Goal: Task Accomplishment & Management: Manage account settings

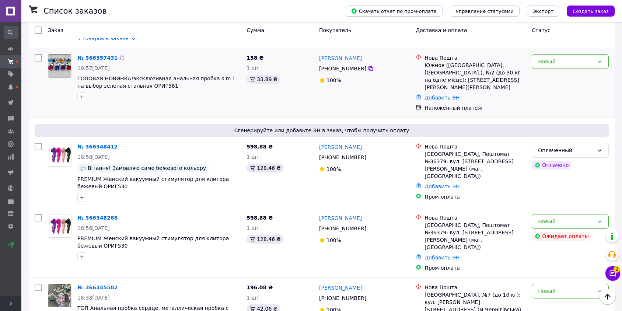
scroll to position [123, 0]
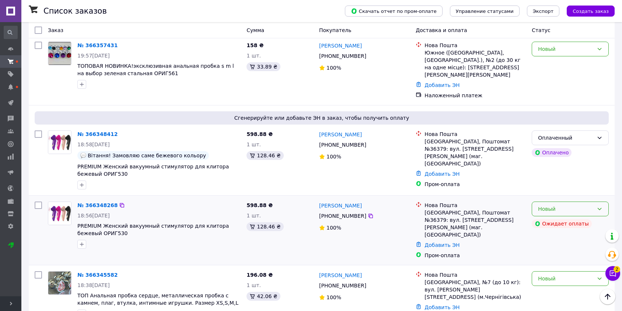
click at [584, 205] on div "Новый" at bounding box center [566, 209] width 56 height 8
click at [548, 244] on li "Отменен" at bounding box center [570, 243] width 76 height 13
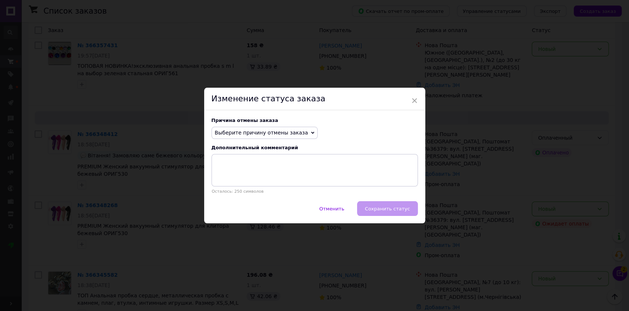
click at [239, 142] on div "Причина отмены заказа Выберите причину отмены заказа Нет в наличии Нет разновид…" at bounding box center [314, 155] width 221 height 91
click at [241, 130] on span "Выберите причину отмены заказа" at bounding box center [261, 133] width 93 height 6
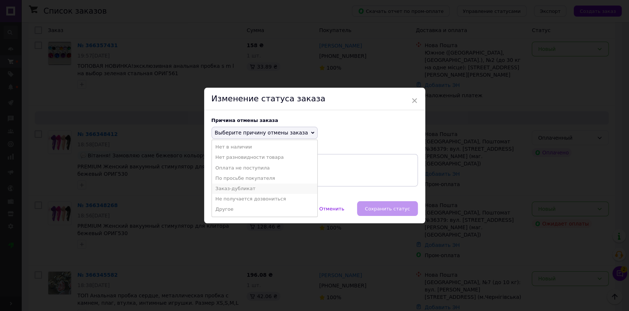
click at [235, 189] on li "Заказ-дубликат" at bounding box center [264, 188] width 105 height 10
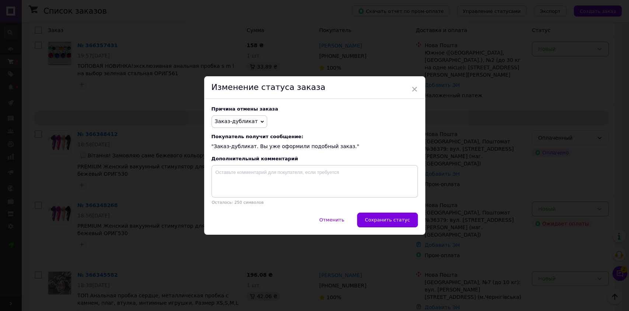
drag, startPoint x: 389, startPoint y: 220, endPoint x: 385, endPoint y: 219, distance: 4.1
click at [389, 220] on span "Сохранить статус" at bounding box center [387, 220] width 45 height 6
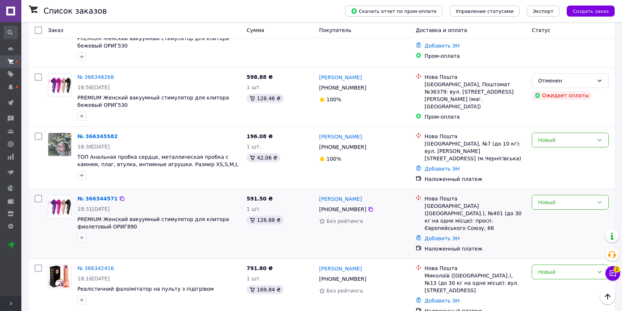
scroll to position [286, 0]
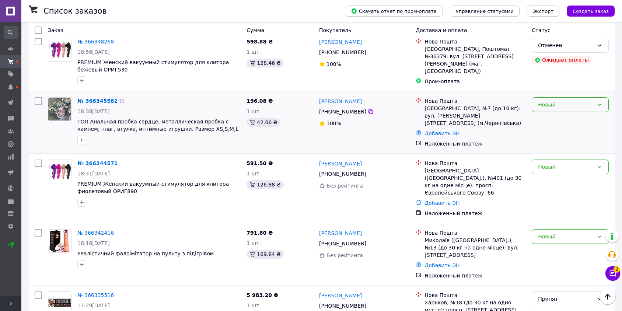
click at [550, 101] on div "Новый" at bounding box center [566, 105] width 56 height 8
drag, startPoint x: 549, startPoint y: 112, endPoint x: 544, endPoint y: 112, distance: 4.8
click at [549, 112] on li "Принят" at bounding box center [570, 112] width 76 height 13
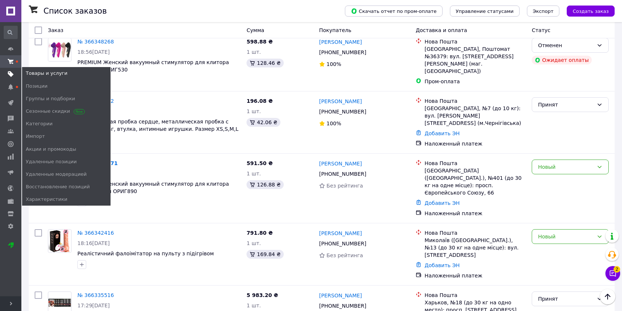
click at [9, 77] on icon at bounding box center [11, 74] width 6 height 6
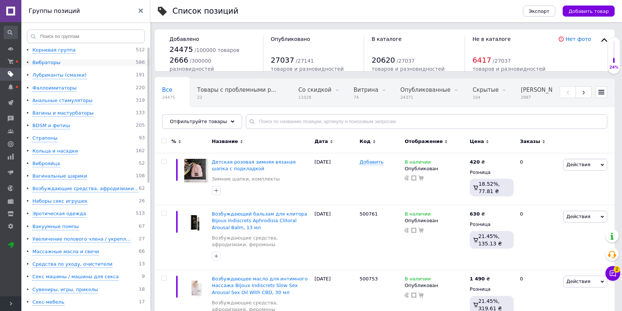
click at [51, 63] on div "Вибраторы" at bounding box center [46, 62] width 28 height 7
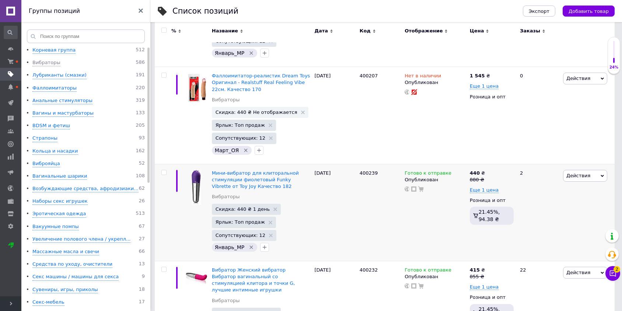
scroll to position [204, 0]
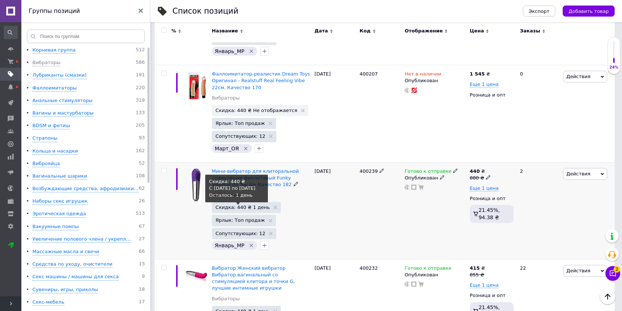
click at [245, 205] on span "Скидка: 440 ₴ 1 день" at bounding box center [242, 207] width 54 height 5
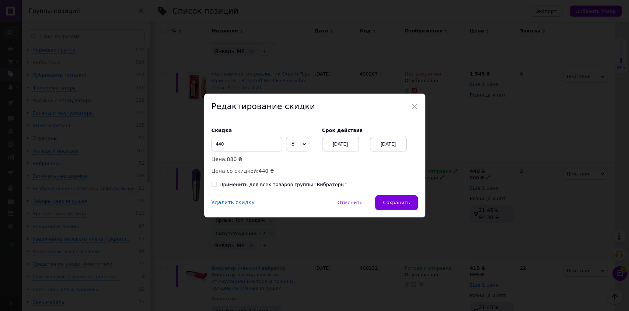
click at [336, 147] on div "[DATE]" at bounding box center [340, 144] width 37 height 15
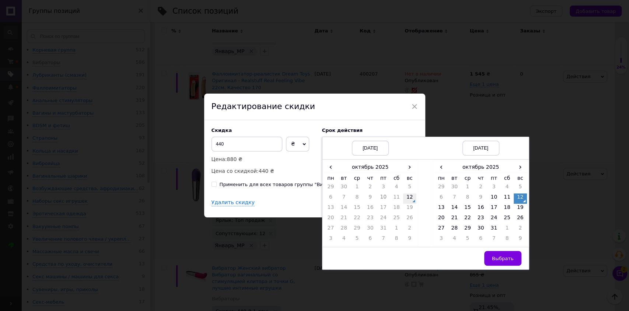
click at [404, 198] on td "12" at bounding box center [409, 198] width 13 height 10
drag, startPoint x: 452, startPoint y: 211, endPoint x: 477, endPoint y: 224, distance: 29.2
click at [452, 210] on td "14" at bounding box center [454, 209] width 13 height 10
click at [502, 256] on span "Выбрать" at bounding box center [503, 259] width 22 height 6
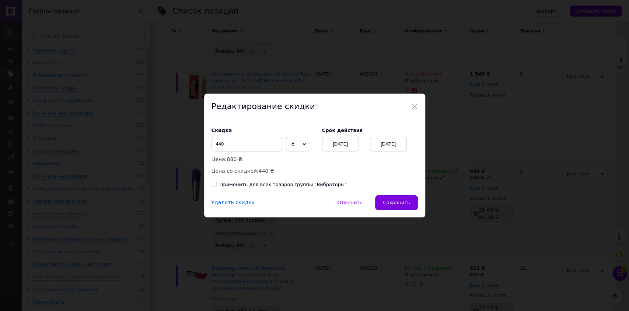
drag, startPoint x: 354, startPoint y: 184, endPoint x: 345, endPoint y: 187, distance: 9.0
click at [354, 184] on div "Применить для всех товаров группы "Вибраторы"" at bounding box center [314, 184] width 206 height 7
click at [323, 185] on div "Применить для всех товаров группы "Вибраторы"" at bounding box center [283, 184] width 127 height 7
click at [216, 185] on input "Применить для всех товаров группы "Вибраторы"" at bounding box center [213, 184] width 5 height 5
checkbox input "true"
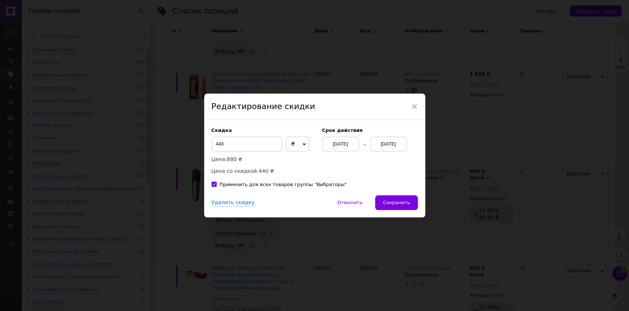
click at [329, 165] on div "Скидка 440 ₴ % Цена: 880 ₴ Цена со скидкой: 440 ₴ Cрок действия [DATE] [DATE]" at bounding box center [314, 151] width 206 height 48
click at [401, 207] on button "Сохранить" at bounding box center [396, 202] width 42 height 15
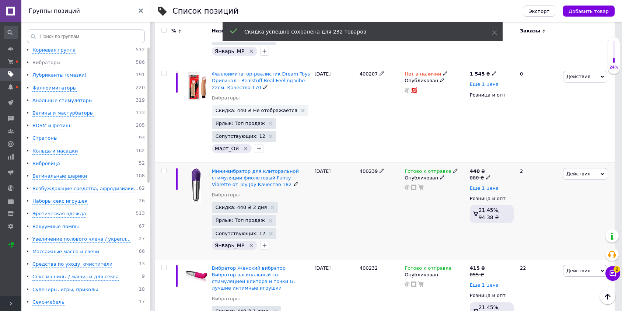
scroll to position [0, 250]
click at [55, 74] on div "Лубриканты (смазки)" at bounding box center [59, 75] width 54 height 7
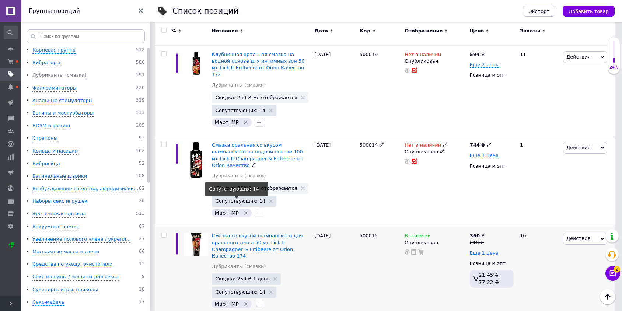
scroll to position [286, 0]
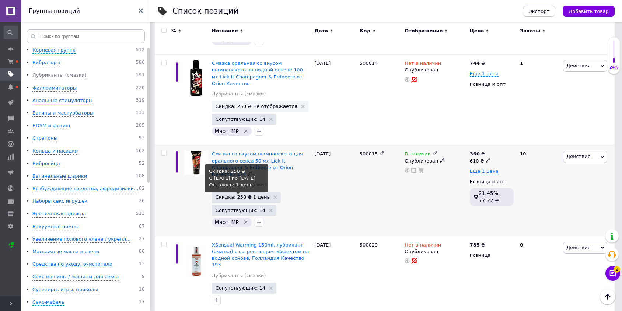
click at [237, 194] on span "Скидка: 250 ₴ 1 день" at bounding box center [242, 196] width 54 height 5
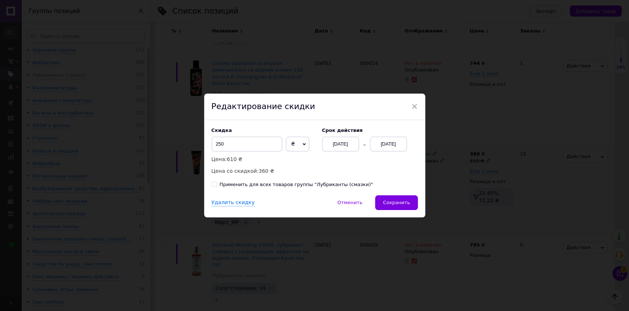
click at [329, 148] on div "[DATE]" at bounding box center [340, 144] width 37 height 15
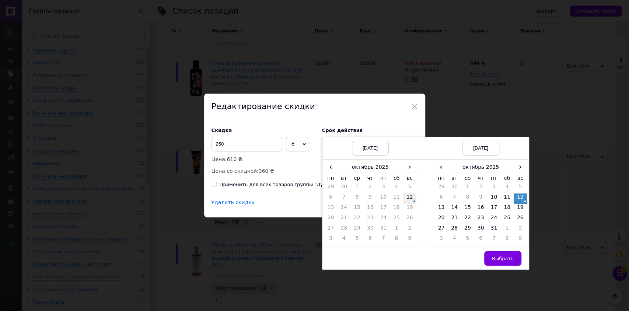
click at [404, 199] on td "12" at bounding box center [409, 198] width 13 height 10
drag, startPoint x: 454, startPoint y: 211, endPoint x: 478, endPoint y: 224, distance: 27.2
click at [454, 212] on td "14" at bounding box center [454, 209] width 13 height 10
click at [508, 255] on button "Выбрать" at bounding box center [502, 258] width 37 height 15
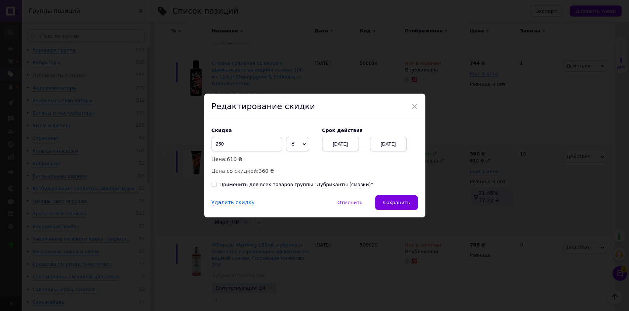
click at [373, 173] on div "Скидка 250 ₴ % Цена: 610 ₴ Цена со скидкой: 360 ₴ Cрок действия [DATE] [DATE]" at bounding box center [314, 151] width 206 height 48
click at [340, 186] on div "Применить для всех товаров группы "Лубриканты (смазки)"" at bounding box center [297, 184] width 154 height 7
click at [216, 186] on input "Применить для всех товаров группы "Лубриканты (смазки)"" at bounding box center [213, 184] width 5 height 5
checkbox input "true"
click at [348, 167] on div "Скидка 250 ₴ % Цена: 610 ₴ Цена со скидкой: 360 ₴ Cрок действия [DATE] [DATE]" at bounding box center [314, 151] width 206 height 48
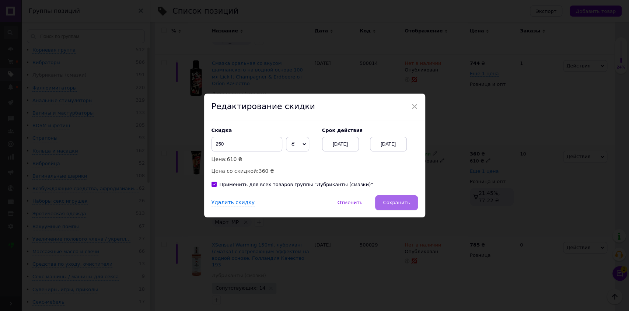
click at [406, 202] on span "Сохранить" at bounding box center [396, 203] width 27 height 6
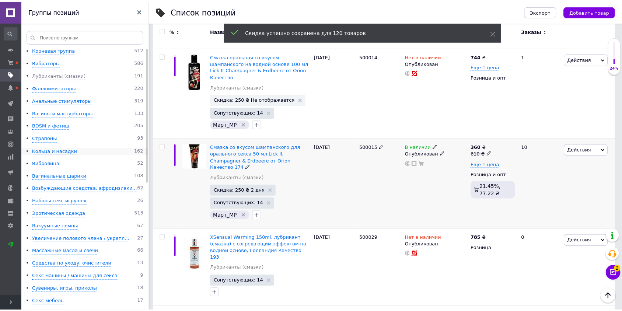
scroll to position [0, 250]
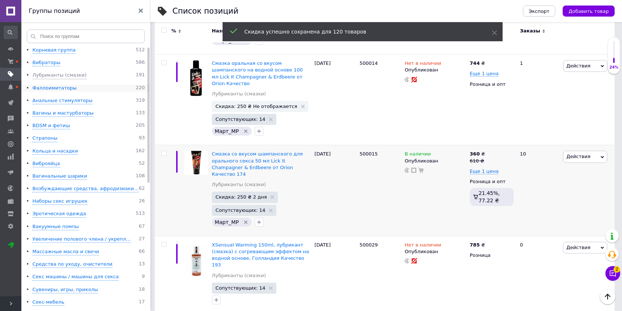
click at [56, 90] on div "Фаллоимитаторы" at bounding box center [54, 88] width 44 height 7
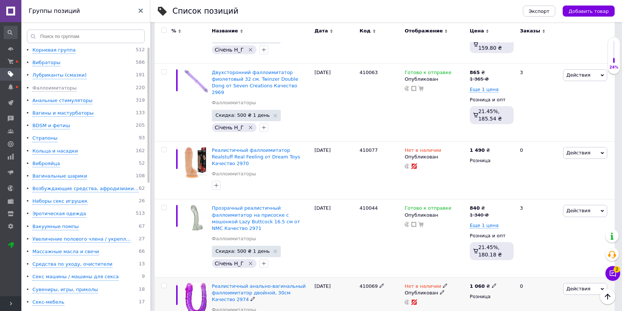
scroll to position [368, 0]
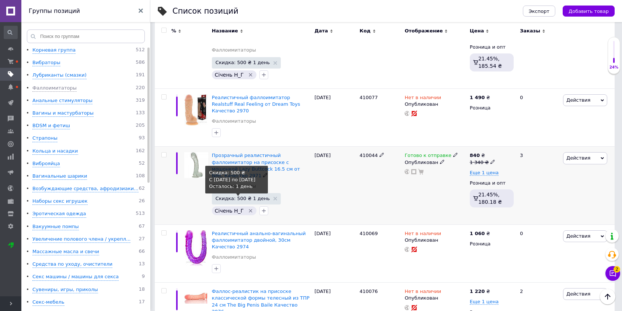
click at [236, 196] on span "Скидка: 500 ₴ 1 день" at bounding box center [242, 198] width 54 height 5
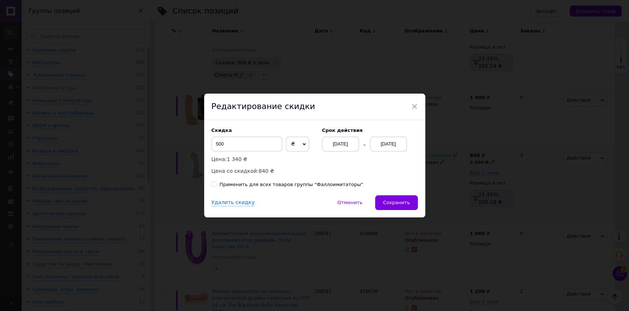
click at [338, 143] on div "[DATE]" at bounding box center [340, 144] width 37 height 15
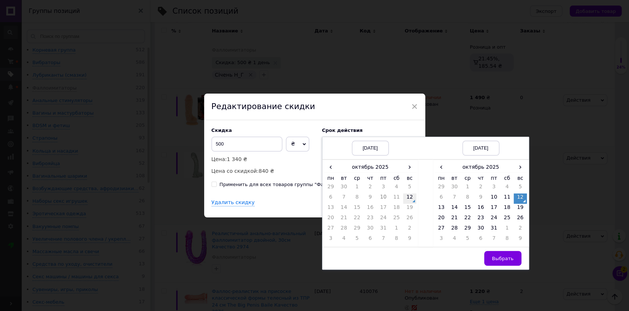
click at [406, 202] on td "12" at bounding box center [409, 198] width 13 height 10
drag, startPoint x: 451, startPoint y: 208, endPoint x: 460, endPoint y: 213, distance: 10.6
click at [452, 208] on td "14" at bounding box center [454, 209] width 13 height 10
drag, startPoint x: 512, startPoint y: 260, endPoint x: 463, endPoint y: 250, distance: 50.1
click at [512, 261] on button "Выбрать" at bounding box center [502, 258] width 37 height 15
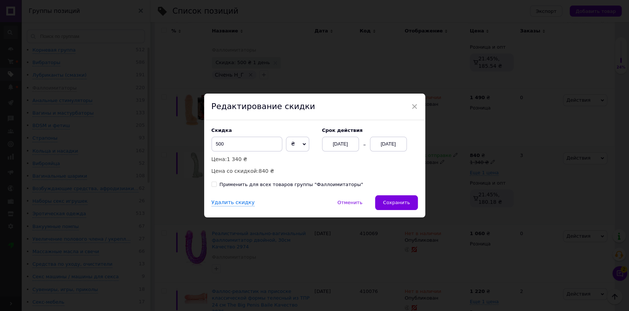
drag, startPoint x: 322, startPoint y: 173, endPoint x: 320, endPoint y: 180, distance: 6.8
click at [320, 180] on div "Скидка 500 ₴ % Цена: 1 340 ₴ Цена со скидкой: 840 ₴ Cрок действия [DATE] [DATE]…" at bounding box center [314, 157] width 221 height 75
click at [317, 187] on div "Применить для всех товаров группы "Фаллоимитаторы"" at bounding box center [292, 184] width 144 height 7
click at [216, 186] on input "Применить для всех товаров группы "Фаллоимитаторы"" at bounding box center [213, 184] width 5 height 5
checkbox input "true"
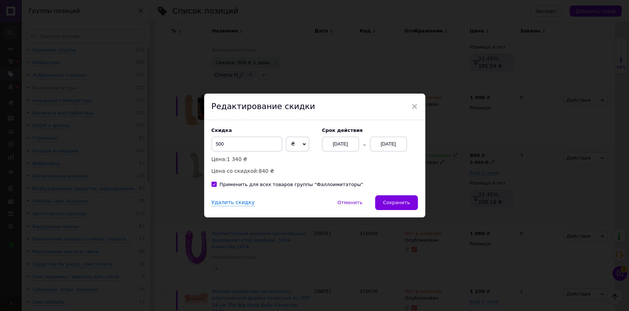
click at [324, 175] on div "Скидка 500 ₴ % Цена: 1 340 ₴ Цена со скидкой: 840 ₴ Cрок действия [DATE] [DATE]" at bounding box center [314, 151] width 206 height 48
click at [387, 205] on span "Сохранить" at bounding box center [396, 203] width 27 height 6
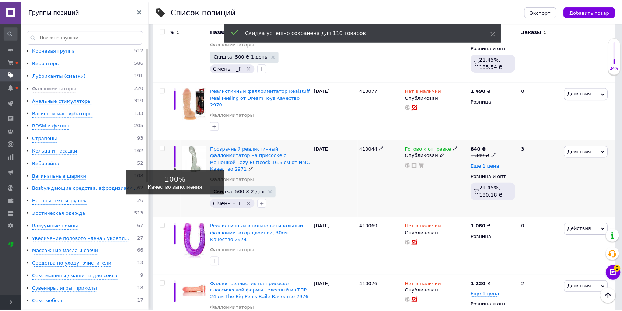
scroll to position [0, 250]
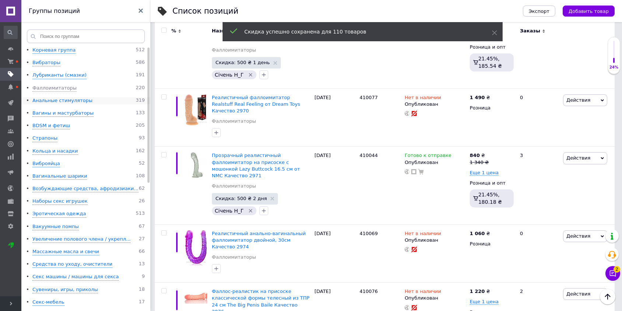
click at [65, 102] on div "Анальные стимуляторы" at bounding box center [62, 100] width 60 height 7
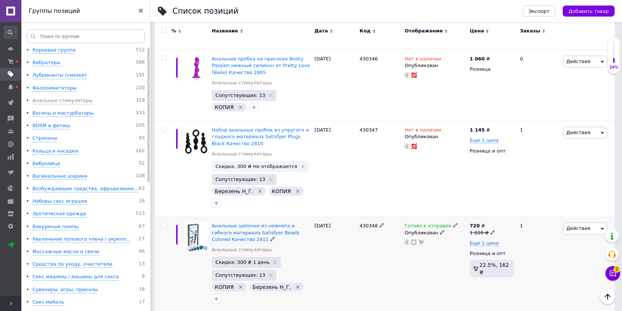
scroll to position [450, 0]
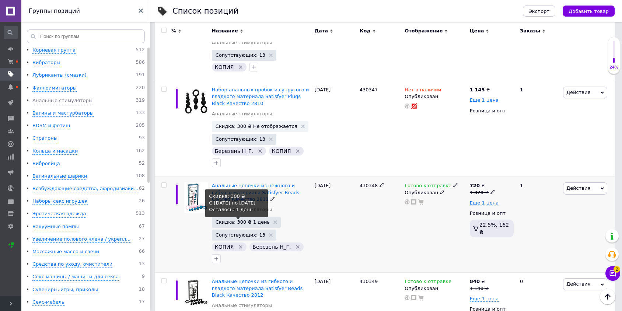
click at [240, 220] on span "Скидка: 300 ₴ 1 день" at bounding box center [242, 222] width 54 height 5
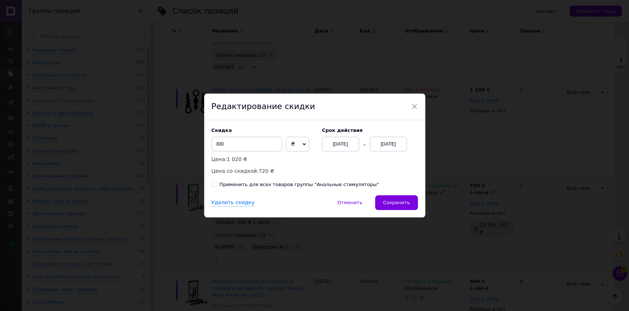
click at [329, 145] on div "[DATE]" at bounding box center [340, 144] width 37 height 15
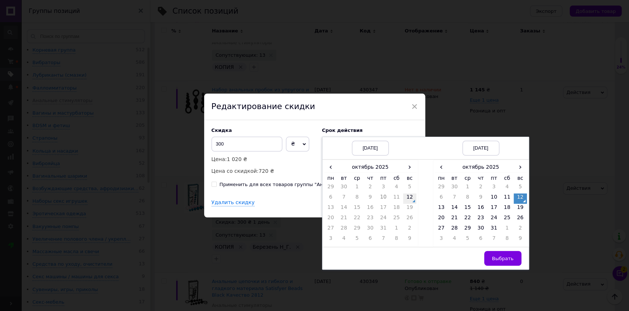
click at [406, 202] on td "12" at bounding box center [409, 198] width 13 height 10
click at [454, 206] on td "14" at bounding box center [454, 209] width 13 height 10
drag, startPoint x: 501, startPoint y: 258, endPoint x: 477, endPoint y: 254, distance: 24.6
click at [501, 259] on span "Выбрать" at bounding box center [503, 259] width 22 height 6
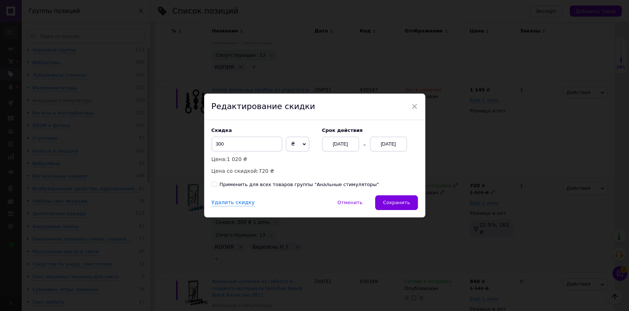
click at [359, 178] on div "Скидка 300 ₴ % Цена: 1 020 ₴ Цена со скидкой: 720 ₴ Cрок действия [DATE] [DATE]…" at bounding box center [314, 157] width 221 height 75
click at [341, 188] on div "Скидка 300 ₴ % Цена: 1 020 ₴ Цена со скидкой: 720 ₴ Cрок действия [DATE] [DATE]…" at bounding box center [314, 157] width 221 height 75
click at [335, 175] on div "Скидка 300 ₴ % Цена: 1 020 ₴ Цена со [DEMOGRAPHIC_DATA]: 720 ₴ Cрок действия [D…" at bounding box center [314, 151] width 206 height 48
drag, startPoint x: 336, startPoint y: 169, endPoint x: 329, endPoint y: 183, distance: 15.3
click at [333, 173] on div "Скидка 300 ₴ % Цена: 1 020 ₴ Цена со [DEMOGRAPHIC_DATA]: 720 ₴ Cрок действия [D…" at bounding box center [314, 151] width 206 height 48
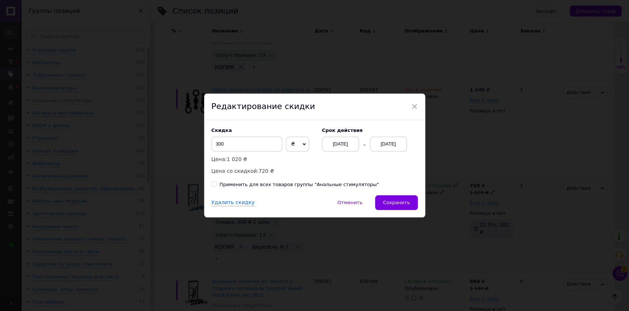
click at [329, 184] on div "Применить для всех товаров группы "Анальные стимуляторы"" at bounding box center [299, 184] width 159 height 7
click at [216, 184] on input "Применить для всех товаров группы "Анальные стимуляторы"" at bounding box center [213, 184] width 5 height 5
checkbox input "true"
click at [334, 172] on div "Скидка 300 ₴ % Цена: 1 020 ₴ Цена со [DEMOGRAPHIC_DATA]: 720 ₴ Cрок действия [D…" at bounding box center [314, 151] width 206 height 48
click at [392, 206] on button "Сохранить" at bounding box center [396, 202] width 42 height 15
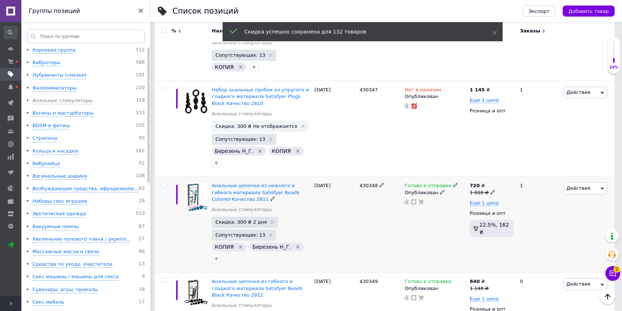
scroll to position [0, 250]
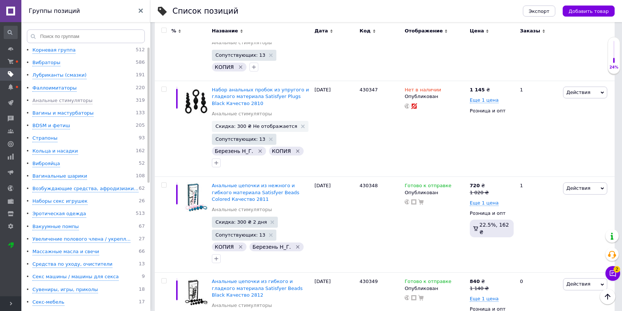
drag, startPoint x: 69, startPoint y: 113, endPoint x: 79, endPoint y: 118, distance: 11.4
click at [69, 113] on div "Вагины и мастурбаторы" at bounding box center [62, 113] width 61 height 7
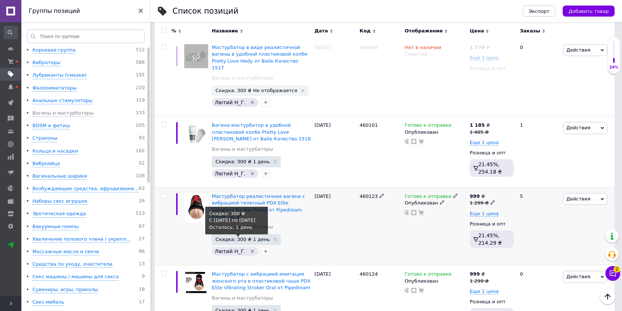
click at [228, 237] on span "Скидка: 300 ₴ 1 день" at bounding box center [242, 239] width 54 height 5
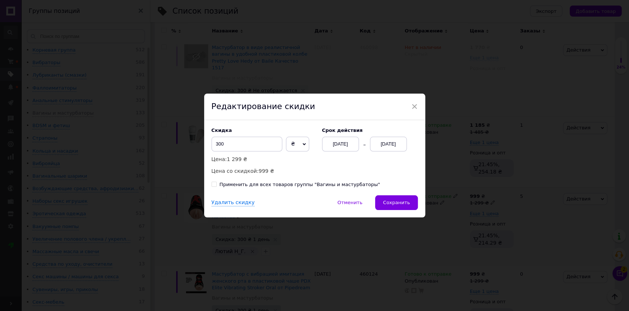
click at [339, 143] on div "[DATE]" at bounding box center [340, 144] width 37 height 15
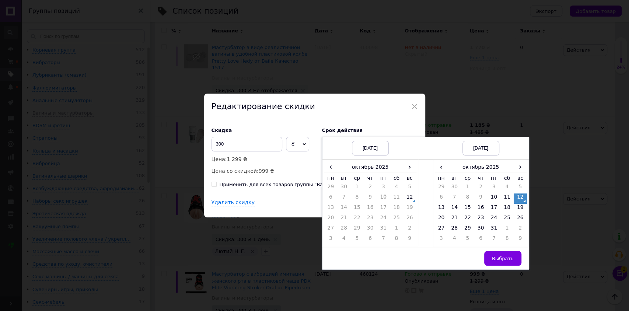
click at [415, 197] on div "‹ октябрь 2025 › пн вт ср чт пт сб вс 29 30 1 2 3 4 5 6 7 8 9 10 11 12 13 14 15…" at bounding box center [370, 203] width 96 height 87
click at [410, 199] on td "12" at bounding box center [409, 198] width 13 height 10
click at [452, 210] on td "14" at bounding box center [454, 209] width 13 height 10
click at [502, 263] on button "Выбрать" at bounding box center [502, 258] width 37 height 15
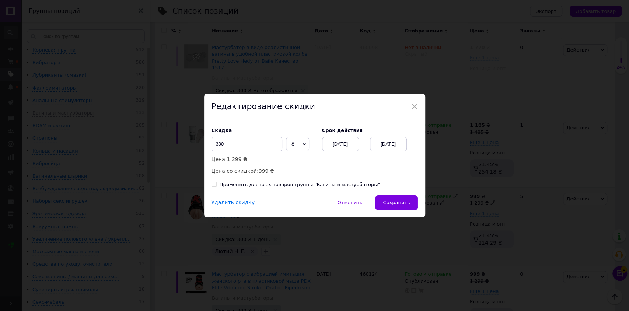
click at [363, 173] on div "Скидка 300 ₴ % Цена: 1 299 ₴ Цена со [DEMOGRAPHIC_DATA]: 999 ₴ Cрок действия [D…" at bounding box center [314, 151] width 206 height 48
click at [325, 186] on div "Применить для всех товаров группы "Вагины и мастурбаторы"" at bounding box center [300, 184] width 161 height 7
click at [216, 186] on input "Применить для всех товаров группы "Вагины и мастурбаторы"" at bounding box center [213, 184] width 5 height 5
checkbox input "true"
click at [336, 164] on div "Скидка 300 ₴ % Цена: 1 299 ₴ Цена со [DEMOGRAPHIC_DATA]: 999 ₴ Cрок действия [D…" at bounding box center [314, 151] width 206 height 48
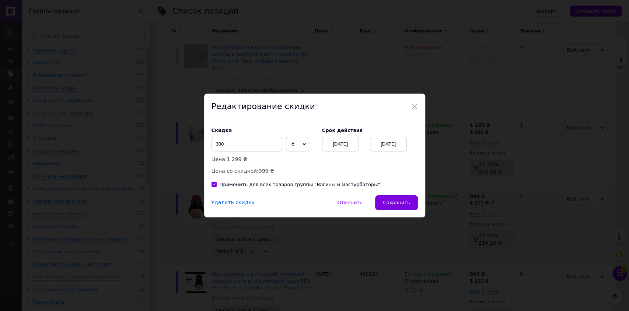
click at [392, 199] on button "Сохранить" at bounding box center [396, 202] width 42 height 15
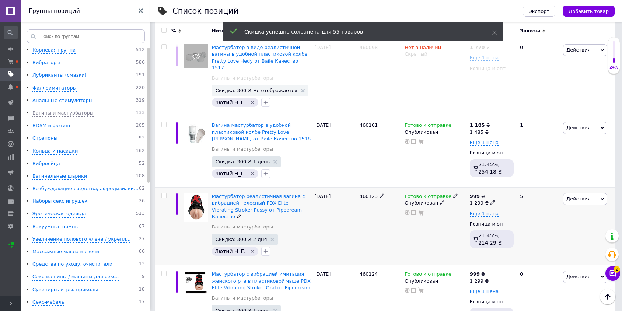
scroll to position [0, 250]
click at [53, 127] on div "BDSM и фетиш" at bounding box center [51, 125] width 38 height 7
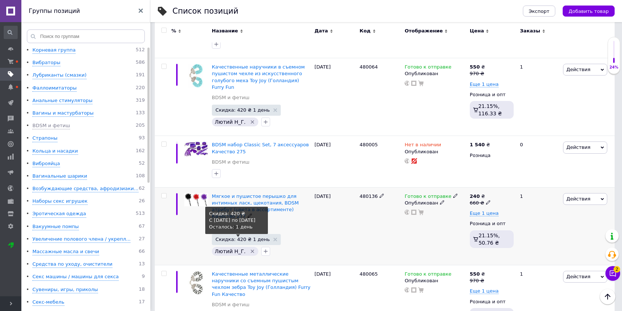
click at [236, 237] on span "Скидка: 420 ₴ 1 день" at bounding box center [242, 239] width 54 height 5
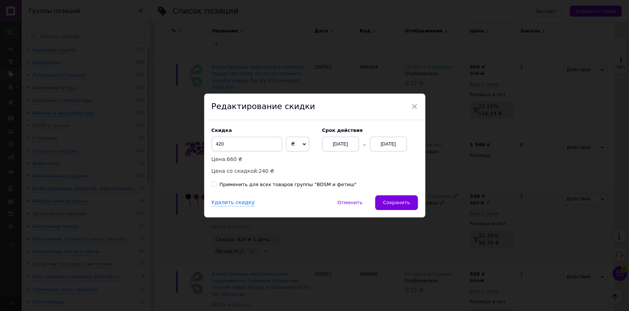
click at [338, 143] on div "[DATE]" at bounding box center [340, 144] width 37 height 15
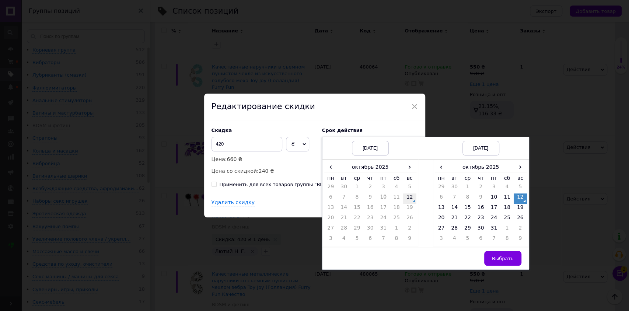
click at [408, 200] on td "12" at bounding box center [409, 198] width 13 height 10
click at [451, 206] on td "14" at bounding box center [454, 209] width 13 height 10
click at [504, 262] on button "Выбрать" at bounding box center [502, 258] width 37 height 15
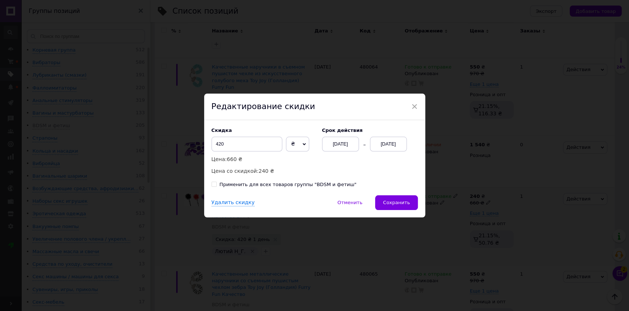
click at [345, 173] on div "Скидка 420 ₴ % Цена: 660 [DEMOGRAPHIC_DATA] со скидкой: 240 ₴ Cрок действия [DA…" at bounding box center [314, 151] width 206 height 48
click at [326, 183] on div "Применить для всех товаров группы "BDSM и фетиш"" at bounding box center [288, 184] width 137 height 7
click at [216, 183] on input "Применить для всех товаров группы "BDSM и фетиш"" at bounding box center [213, 184] width 5 height 5
checkbox input "true"
click at [333, 165] on div "Скидка 420 ₴ % Цена: 660 [DEMOGRAPHIC_DATA] со скидкой: 240 ₴ Cрок действия [DA…" at bounding box center [314, 151] width 206 height 48
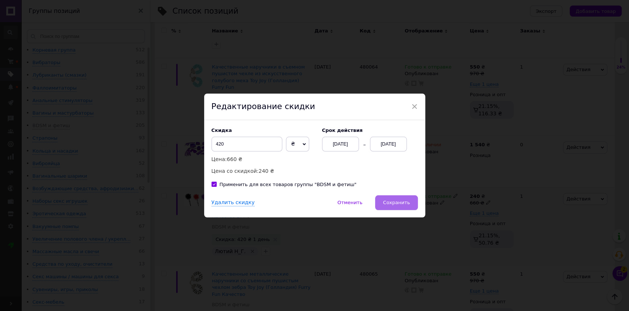
click at [391, 205] on span "Сохранить" at bounding box center [396, 203] width 27 height 6
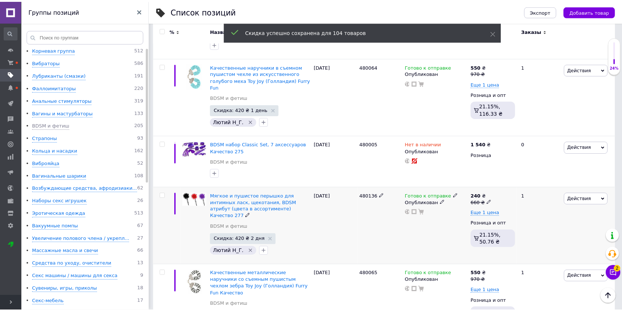
scroll to position [0, 250]
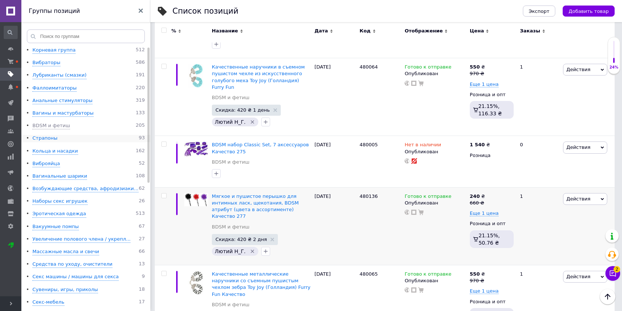
click at [45, 141] on div "Страпоны" at bounding box center [44, 138] width 25 height 7
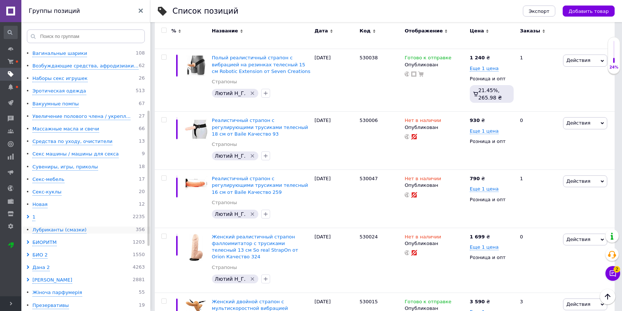
scroll to position [164, 0]
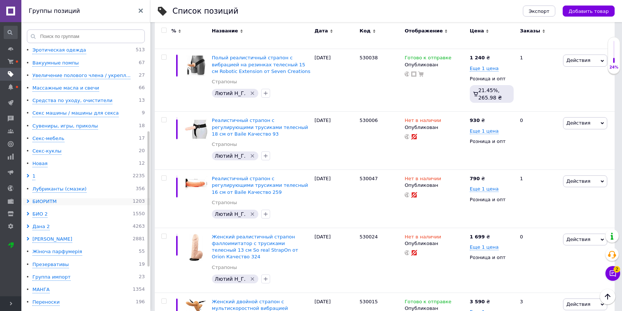
drag, startPoint x: 54, startPoint y: 199, endPoint x: 60, endPoint y: 203, distance: 7.3
click at [54, 199] on div "БИОРИТМ" at bounding box center [44, 201] width 24 height 7
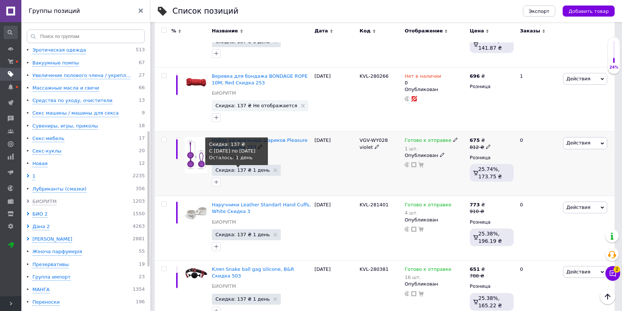
click at [242, 168] on span "Скидка: 137 ₴ 1 день" at bounding box center [242, 170] width 54 height 5
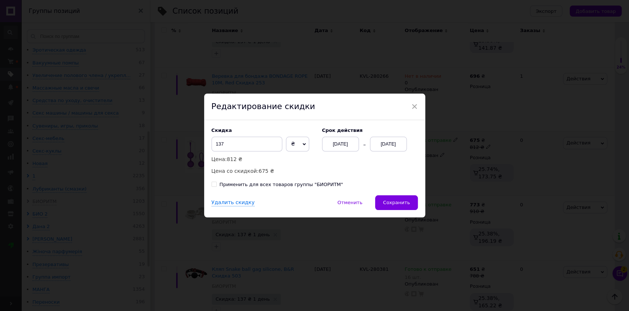
click at [336, 147] on div "[DATE]" at bounding box center [340, 144] width 37 height 15
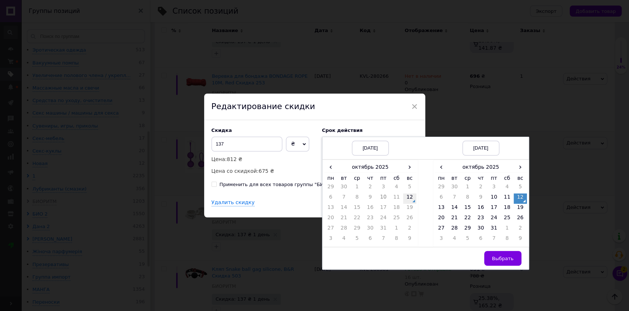
click at [409, 196] on td "12" at bounding box center [409, 198] width 13 height 10
click at [452, 207] on td "14" at bounding box center [454, 209] width 13 height 10
click at [501, 257] on span "Выбрать" at bounding box center [503, 259] width 22 height 6
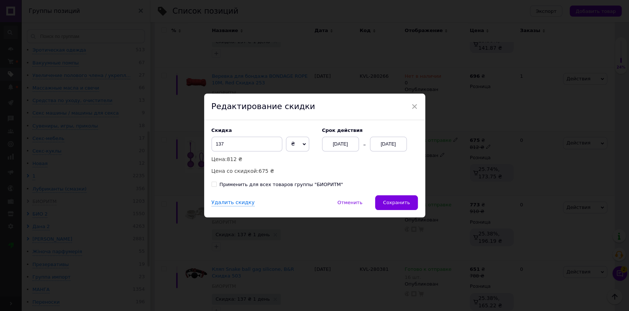
click at [385, 178] on div "Скидка 137 ₴ % Цена: 812 ₴ Цена со скидкой: 675 ₴ Cрок действия [DATE] [DATE] П…" at bounding box center [314, 157] width 221 height 75
click at [309, 185] on div "Применить для всех товаров группы "БИОРИТМ"" at bounding box center [281, 184] width 123 height 7
click at [216, 185] on input "Применить для всех товаров группы "БИОРИТМ"" at bounding box center [213, 184] width 5 height 5
checkbox input "true"
click at [330, 171] on div "Скидка 137 ₴ % Цена: 812 ₴ Цена со [DEMOGRAPHIC_DATA]: 675 ₴ Cрок действия [DAT…" at bounding box center [314, 151] width 206 height 48
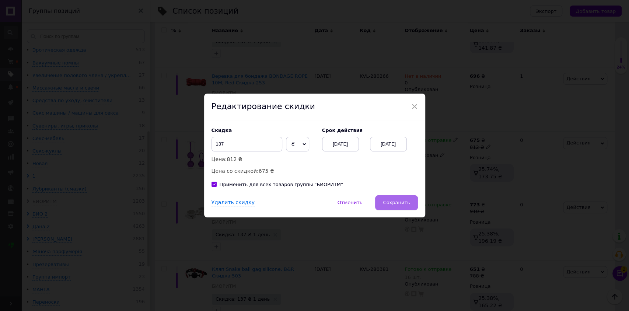
click at [393, 200] on span "Сохранить" at bounding box center [396, 203] width 27 height 6
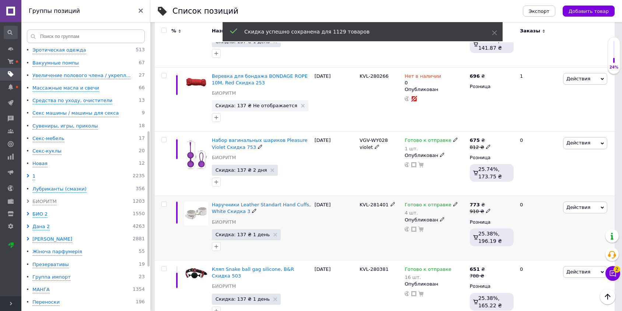
scroll to position [0, 250]
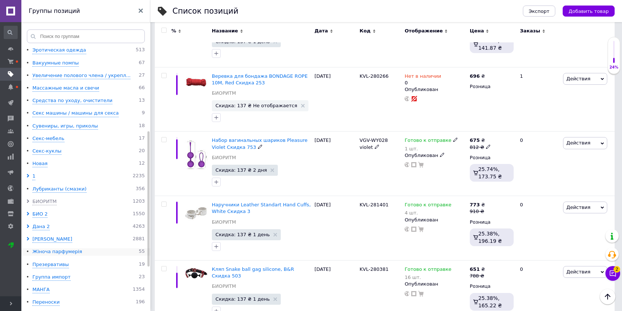
drag, startPoint x: 72, startPoint y: 253, endPoint x: 68, endPoint y: 252, distance: 3.8
click at [72, 253] on div "Жіноча парфумерія" at bounding box center [57, 251] width 50 height 7
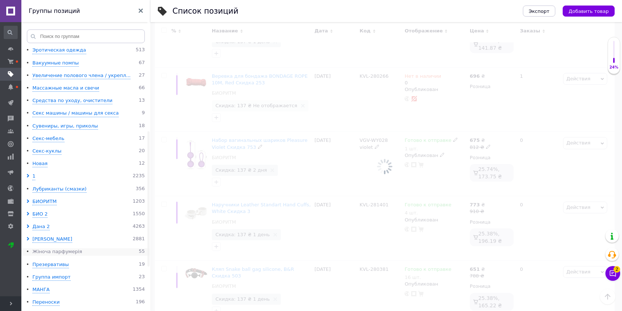
click at [68, 252] on div "Жіноча парфумерія" at bounding box center [57, 251] width 50 height 7
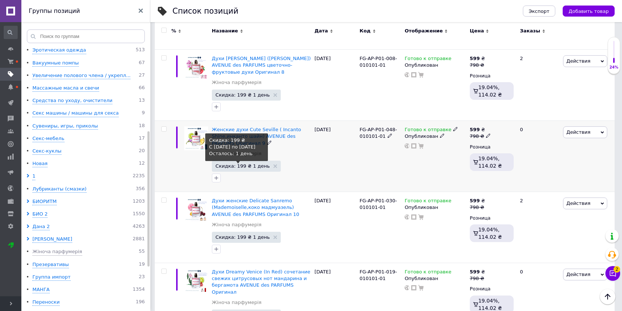
click at [228, 164] on span "Скидка: 199 ₴ 1 день" at bounding box center [242, 166] width 54 height 5
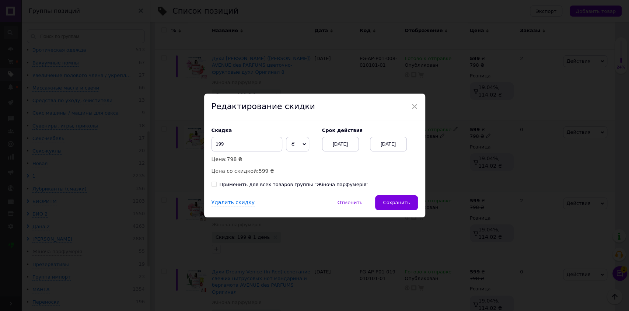
click at [334, 141] on div "[DATE]" at bounding box center [340, 144] width 37 height 15
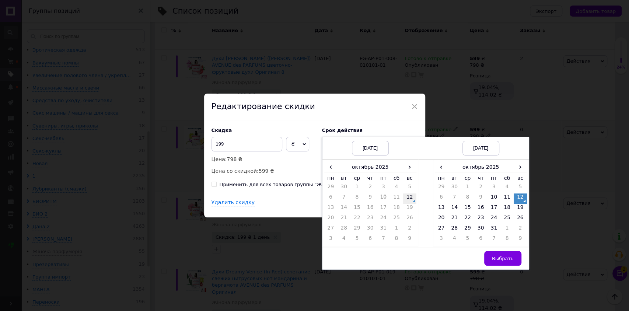
click at [405, 199] on td "12" at bounding box center [409, 198] width 13 height 10
click at [454, 205] on td "14" at bounding box center [454, 209] width 13 height 10
click at [505, 259] on span "Выбрать" at bounding box center [503, 259] width 22 height 6
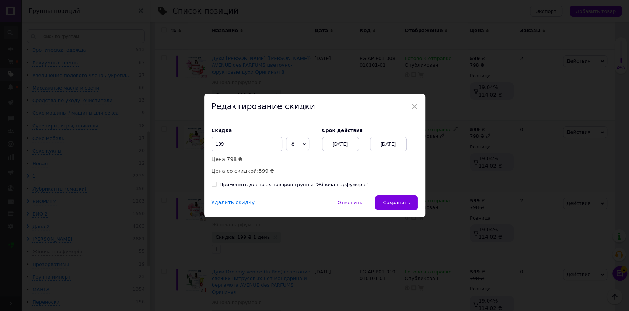
drag, startPoint x: 361, startPoint y: 164, endPoint x: 335, endPoint y: 179, distance: 30.2
click at [361, 164] on div "Скидка 199 ₴ % Цена: 798 ₴ Цена со скидкой: 599 ₴ Cрок действия [DATE] [DATE]" at bounding box center [314, 151] width 206 height 48
click at [322, 185] on div "Применить для всех товаров группы "Жіноча парфумерія"" at bounding box center [294, 184] width 149 height 7
click at [216, 185] on input "Применить для всех товаров группы "Жіноча парфумерія"" at bounding box center [213, 184] width 5 height 5
checkbox input "true"
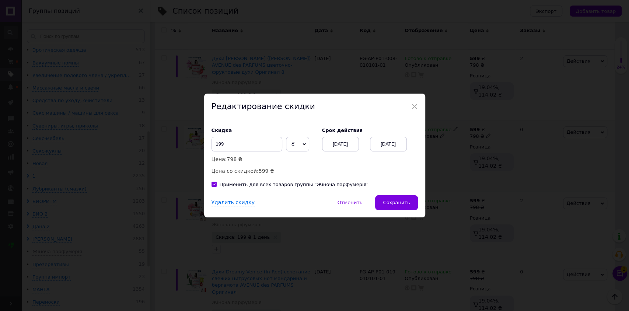
click at [323, 163] on div "Скидка 199 ₴ % Цена: 798 ₴ Цена со скидкой: 599 ₴ Cрок действия [DATE] [DATE]" at bounding box center [314, 151] width 206 height 48
click at [406, 201] on span "Сохранить" at bounding box center [396, 203] width 27 height 6
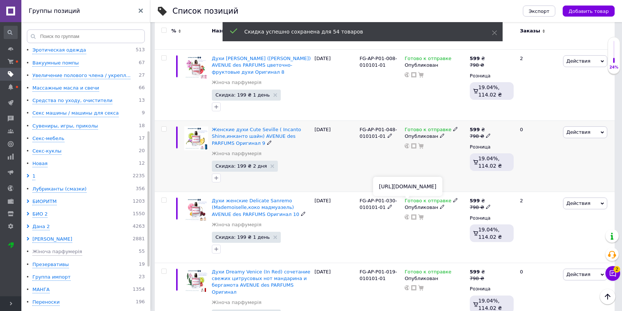
scroll to position [0, 250]
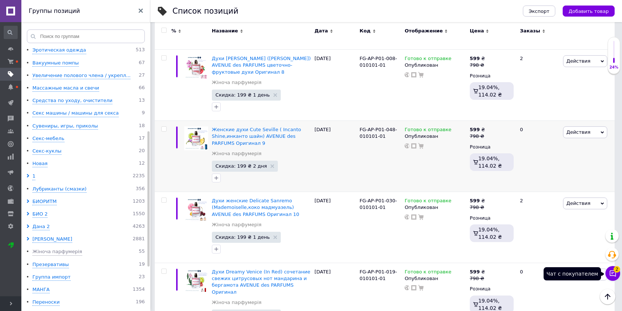
click at [616, 271] on span "2" at bounding box center [616, 269] width 7 height 7
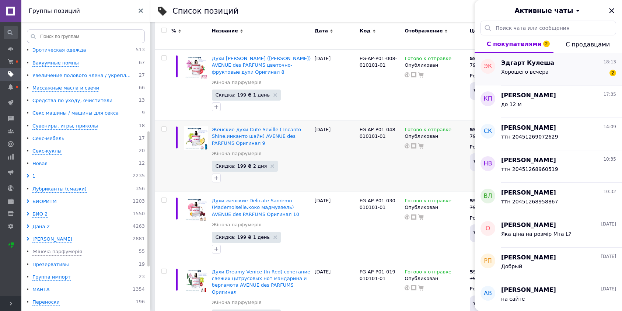
click at [525, 70] on span "Хорошего вечера" at bounding box center [525, 72] width 48 height 6
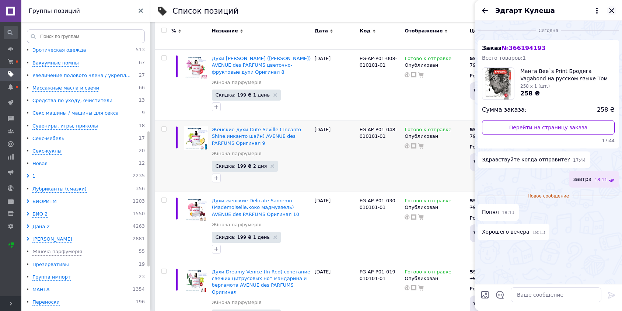
click at [613, 10] on icon "Закрыть" at bounding box center [611, 10] width 9 height 9
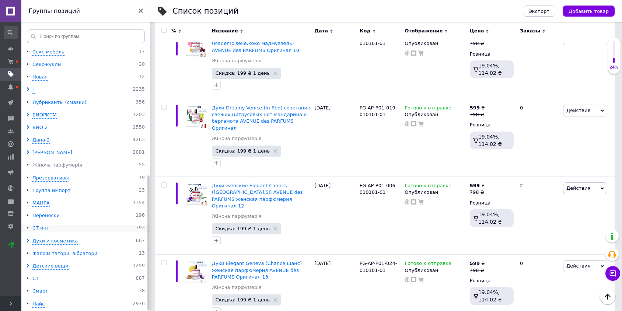
scroll to position [818, 0]
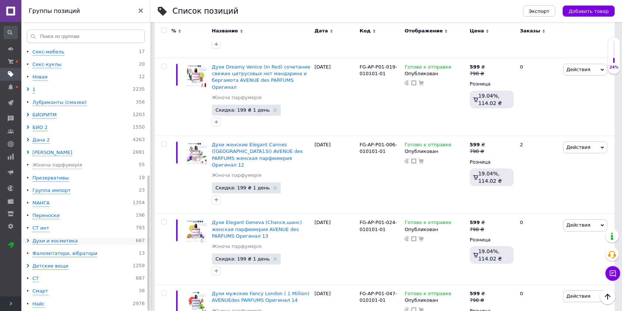
click at [28, 240] on icon at bounding box center [28, 241] width 4 height 4
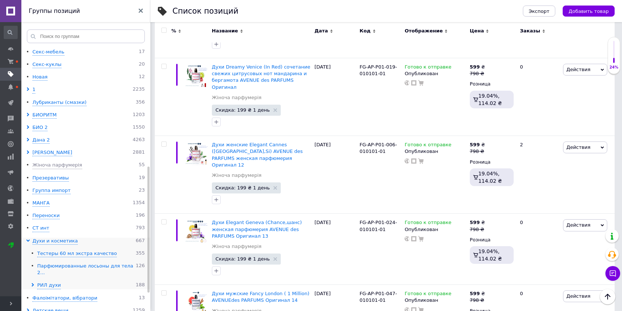
click at [54, 266] on div "Парфюмированные лосьоны для тела 2..." at bounding box center [86, 270] width 98 height 14
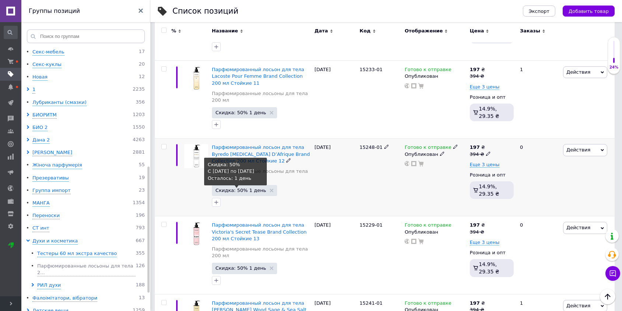
click at [236, 188] on span "Скидка: 50% 1 день" at bounding box center [240, 190] width 50 height 5
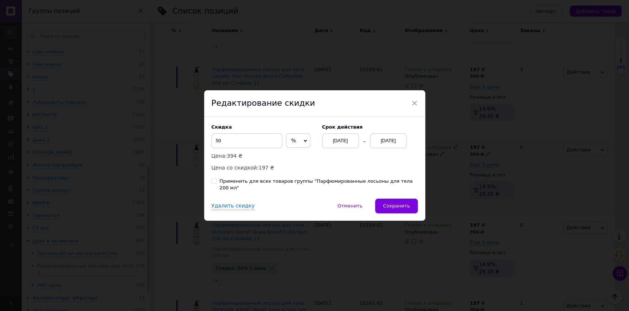
click at [343, 144] on div "[DATE]" at bounding box center [340, 140] width 37 height 15
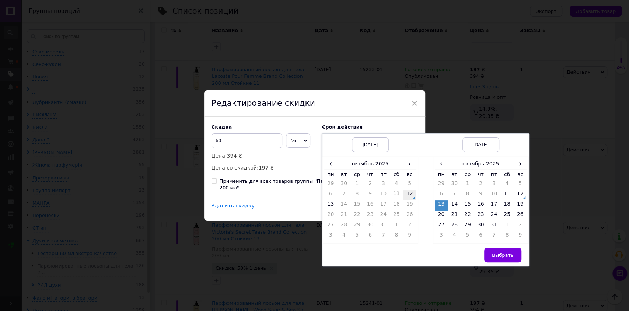
click at [404, 200] on td "12" at bounding box center [409, 195] width 13 height 10
click at [461, 211] on td "15" at bounding box center [467, 205] width 13 height 10
click at [504, 258] on span "Выбрать" at bounding box center [503, 255] width 22 height 6
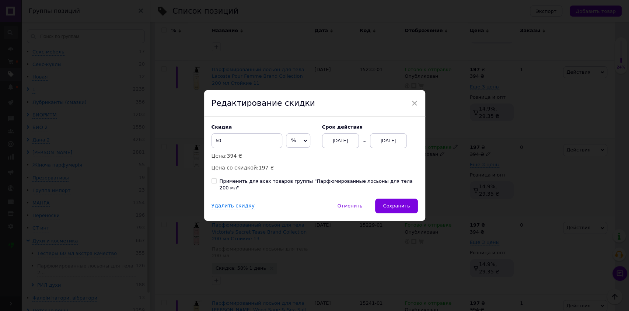
click at [381, 148] on div "[DATE]" at bounding box center [388, 140] width 37 height 15
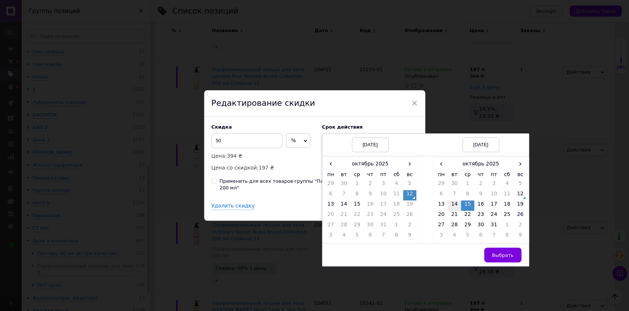
click at [457, 211] on td "14" at bounding box center [454, 205] width 13 height 10
click at [498, 262] on button "Выбрать" at bounding box center [502, 255] width 37 height 15
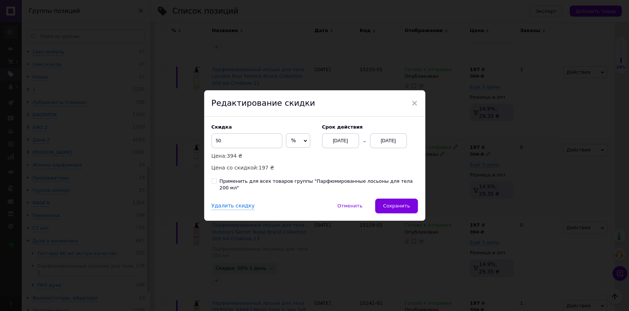
click at [343, 191] on div "Скидка 50 % ₴ Цена: 394 ₴ Цена со скидкой: 197 ₴ Cрок действия [DATE] [DATE] Пр…" at bounding box center [314, 158] width 221 height 82
click at [340, 185] on div "Применить для всех товаров группы "Парфюмированные лосьоны для тела 200 мл"" at bounding box center [319, 184] width 198 height 13
click at [216, 183] on input "Применить для всех товаров группы "Парфюмированные лосьоны для тела 200 мл"" at bounding box center [213, 180] width 5 height 5
checkbox input "true"
click at [342, 172] on div "Скидка 50 % ₴ Цена: 394 ₴ Цена со скидкой: 197 ₴ Cрок действия [DATE] [DATE]" at bounding box center [314, 148] width 206 height 48
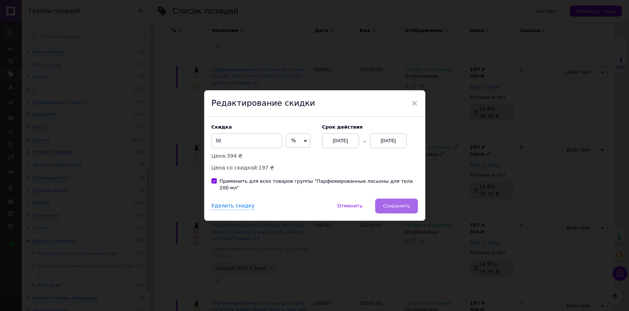
click at [398, 203] on span "Сохранить" at bounding box center [396, 206] width 27 height 6
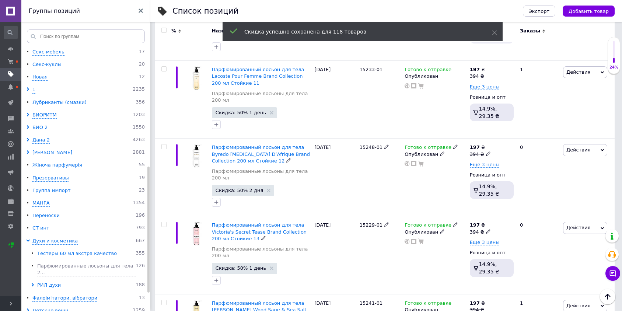
scroll to position [0, 250]
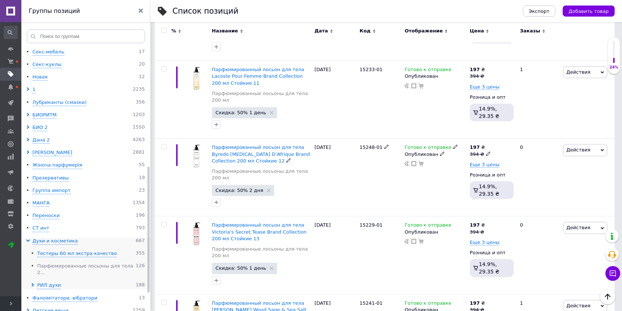
click at [59, 265] on div "Парфюмированные лосьоны для тела 2..." at bounding box center [86, 270] width 98 height 14
click at [239, 188] on span "Скидка: 50% 2 дня" at bounding box center [239, 190] width 48 height 5
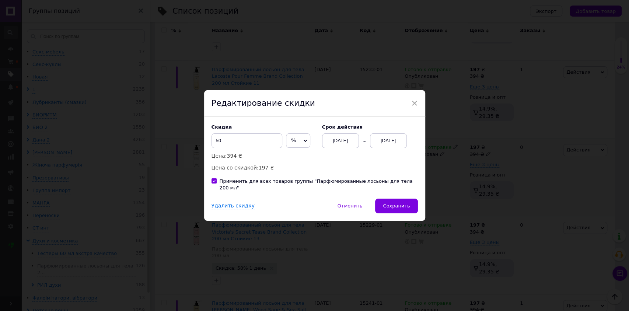
click at [315, 138] on div "Cрок действия [DATE] [DATE]" at bounding box center [366, 136] width 103 height 24
click at [336, 147] on div "[DATE]" at bounding box center [340, 140] width 37 height 15
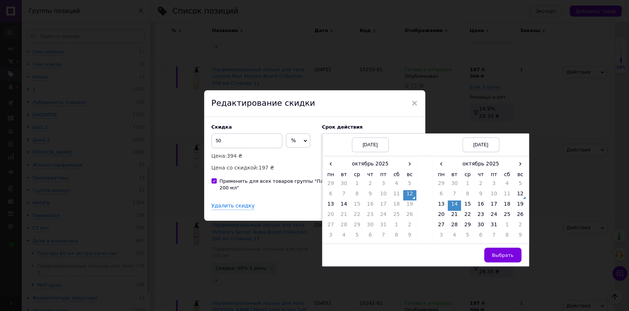
click at [404, 200] on td "12" at bounding box center [409, 195] width 13 height 10
click at [436, 208] on td "13" at bounding box center [441, 205] width 13 height 10
click at [490, 254] on button "Выбрать" at bounding box center [502, 255] width 37 height 15
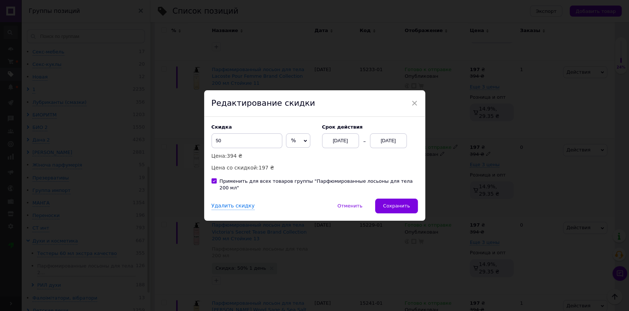
click at [353, 181] on div "Скидка 50 % ₴ Цена: 394 ₴ Цена со скидкой: 197 ₴ Cрок действия [DATE] [DATE] Пр…" at bounding box center [314, 158] width 221 height 82
click at [342, 171] on div "Скидка 50 % ₴ Цена: 394 ₴ Цена со скидкой: 197 ₴ Cрок действия [DATE] [DATE]" at bounding box center [314, 148] width 206 height 48
click at [380, 205] on button "Сохранить" at bounding box center [396, 206] width 42 height 15
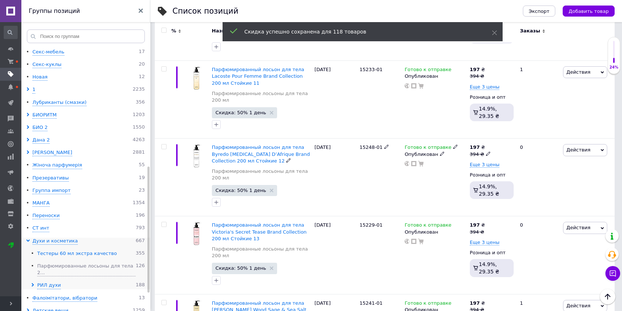
click at [71, 253] on div "Тестеры 60 мл экстра качество" at bounding box center [77, 253] width 80 height 7
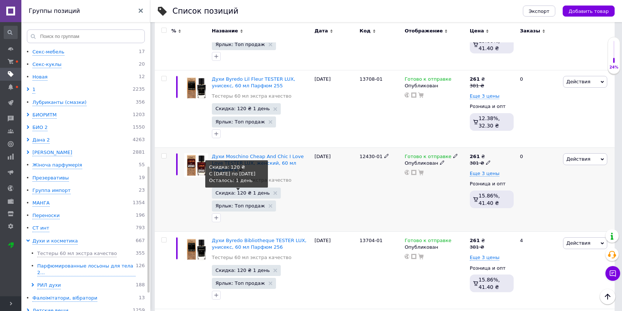
click at [250, 190] on span "Скидка: 120 ₴ 1 день" at bounding box center [242, 192] width 54 height 5
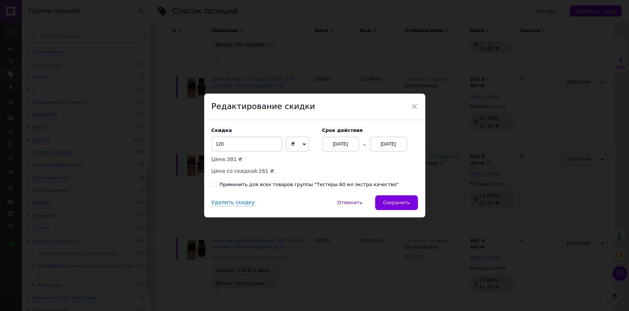
click at [333, 143] on div "[DATE]" at bounding box center [340, 144] width 37 height 15
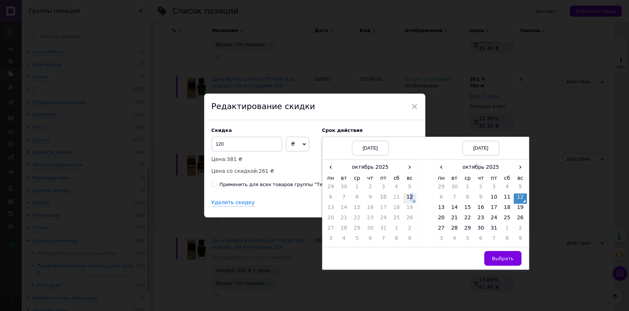
drag, startPoint x: 410, startPoint y: 196, endPoint x: 463, endPoint y: 222, distance: 59.8
click at [410, 197] on td "12" at bounding box center [409, 198] width 13 height 10
click at [452, 210] on td "14" at bounding box center [454, 209] width 13 height 10
click at [501, 262] on button "Выбрать" at bounding box center [502, 258] width 37 height 15
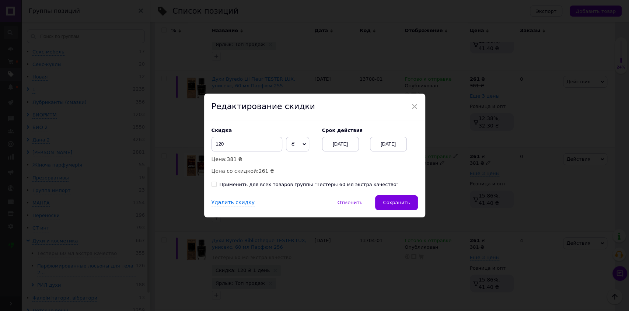
click at [330, 168] on div "Скидка 120 ₴ % Цена: 381 ₴ Цена со скидкой: 261 ₴ Cрок действия [DATE] [DATE]" at bounding box center [314, 151] width 206 height 48
drag, startPoint x: 313, startPoint y: 187, endPoint x: 313, endPoint y: 168, distance: 19.2
click at [313, 186] on div "Применить для всех товаров группы "Тестеры 60 мл экстра качество"" at bounding box center [309, 184] width 179 height 7
click at [216, 186] on input "Применить для всех товаров группы "Тестеры 60 мл экстра качество"" at bounding box center [213, 184] width 5 height 5
checkbox input "true"
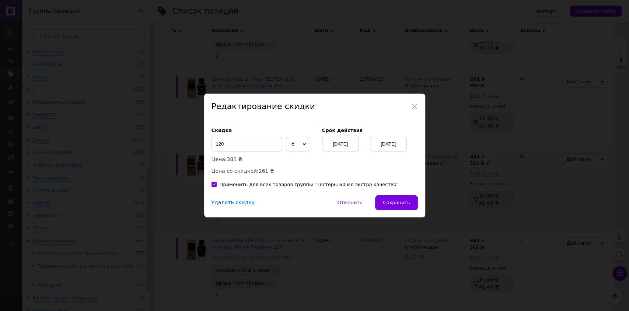
click at [313, 167] on div "Скидка 120 ₴ % Цена: 381 ₴ Цена со скидкой: 261 ₴ Cрок действия [DATE] [DATE]" at bounding box center [314, 151] width 206 height 48
click at [392, 197] on button "Сохранить" at bounding box center [396, 202] width 42 height 15
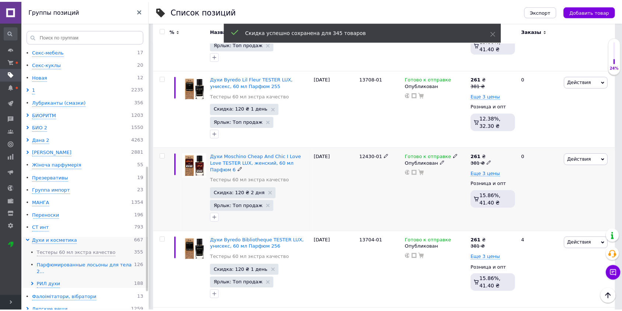
scroll to position [0, 250]
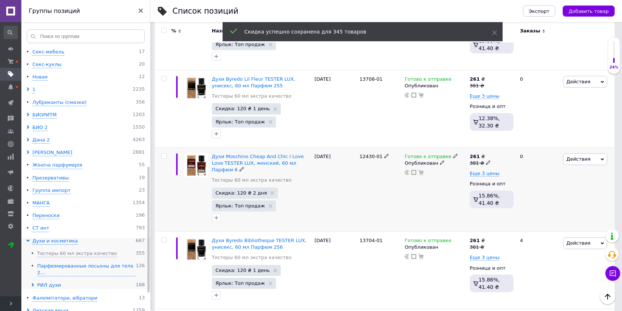
click at [51, 282] on div "РИЛ духи" at bounding box center [49, 285] width 24 height 7
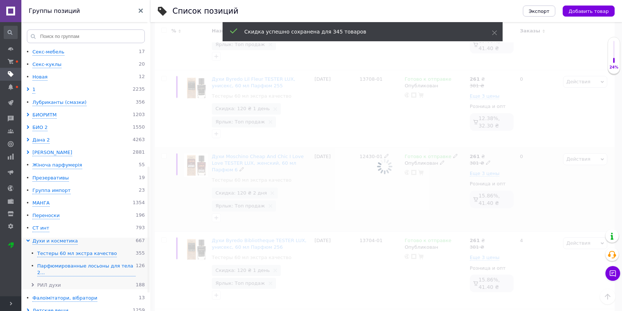
scroll to position [62, 0]
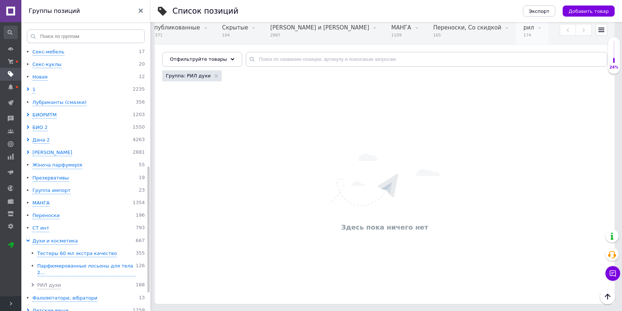
click at [523, 32] on span "174" at bounding box center [528, 35] width 11 height 6
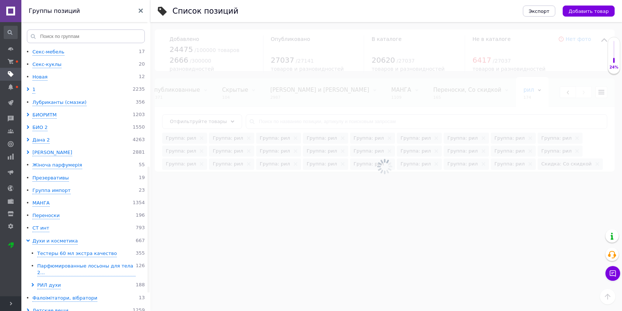
scroll to position [0, 244]
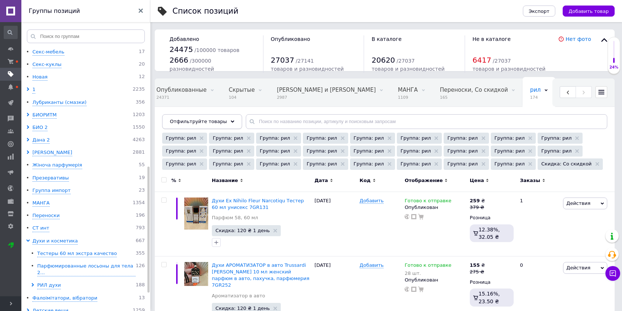
click at [200, 123] on span "Отфильтруйте товары" at bounding box center [198, 122] width 57 height 6
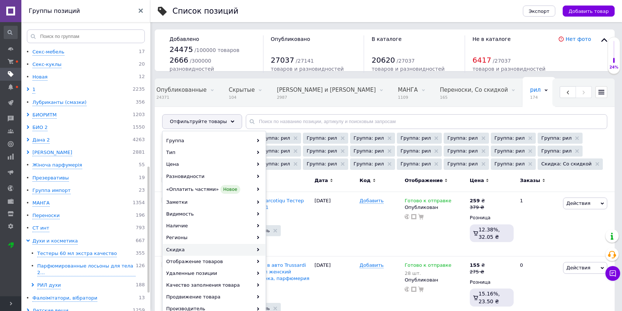
click at [173, 250] on div "Скидка" at bounding box center [214, 250] width 102 height 12
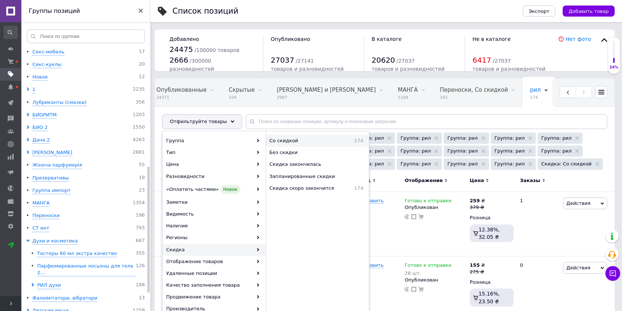
click at [278, 142] on span "Со скидкой" at bounding box center [301, 140] width 65 height 7
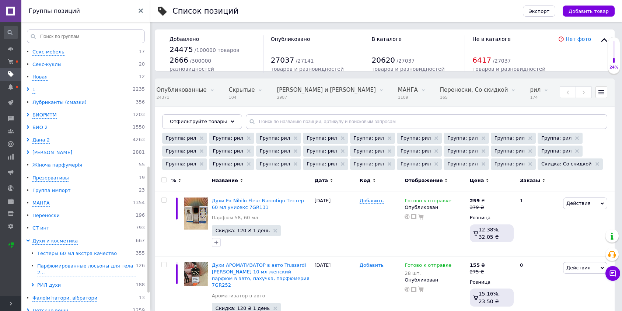
scroll to position [0, 250]
click at [165, 181] on input "checkbox" at bounding box center [163, 180] width 5 height 5
checkbox input "true"
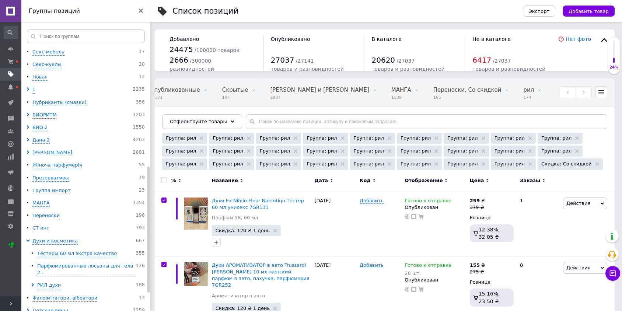
checkbox input "true"
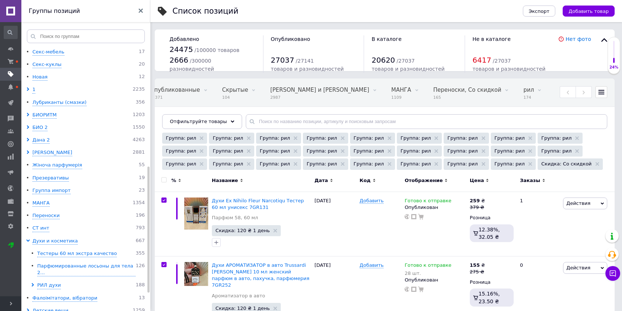
checkbox input "true"
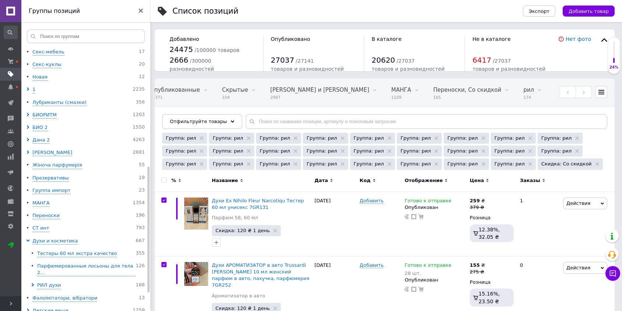
checkbox input "true"
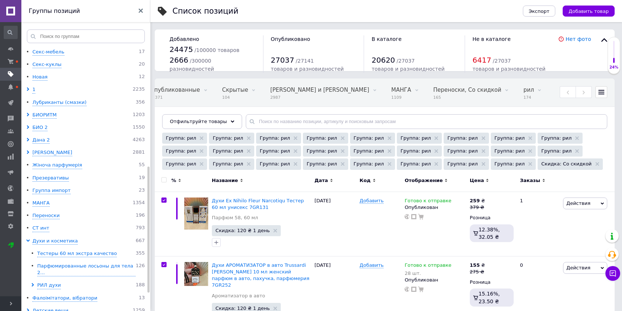
checkbox input "true"
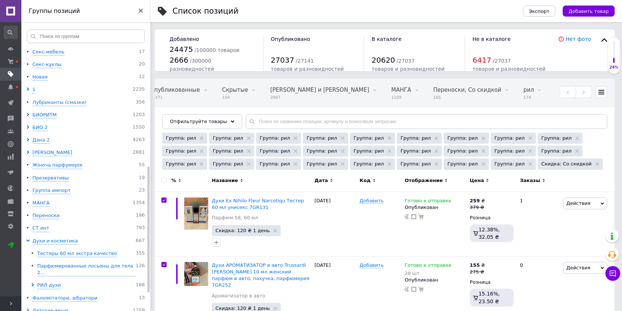
checkbox input "true"
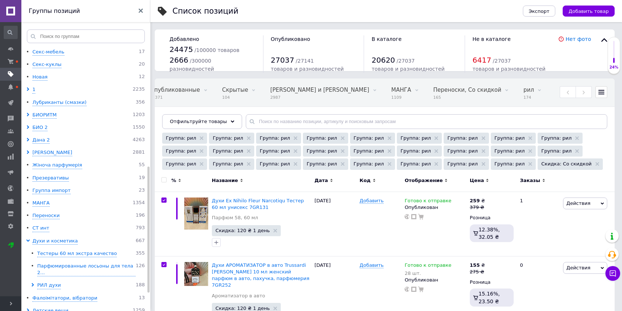
checkbox input "true"
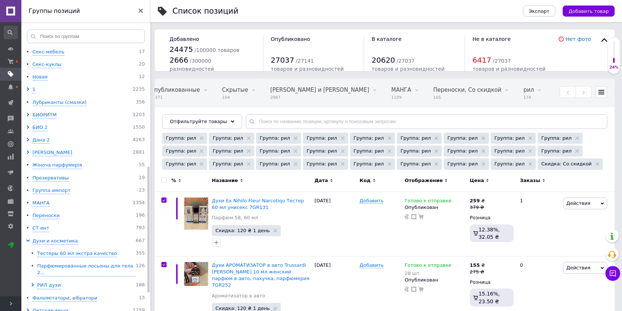
checkbox input "true"
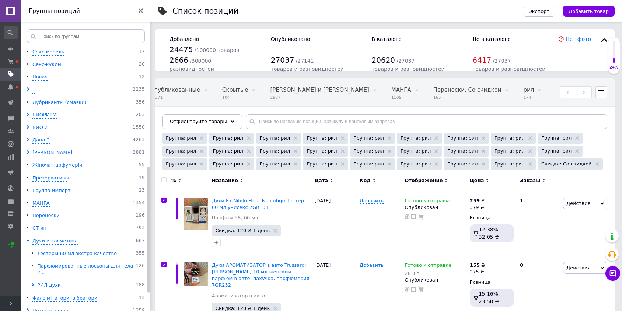
checkbox input "true"
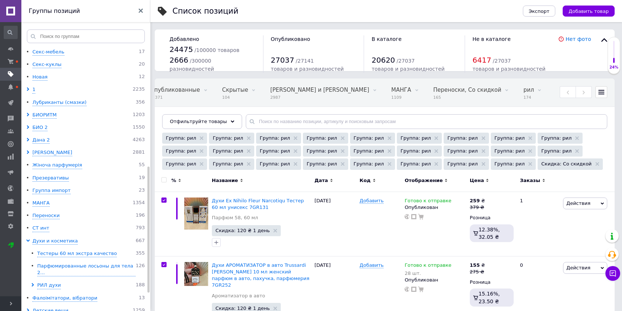
checkbox input "true"
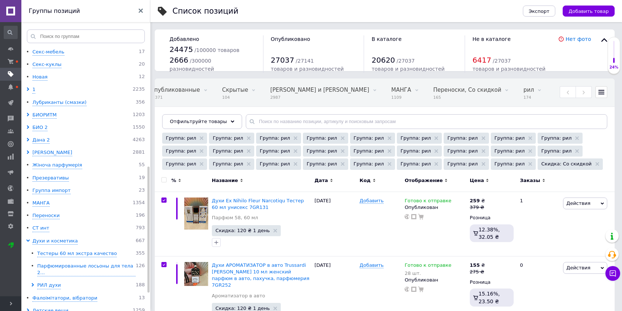
checkbox input "true"
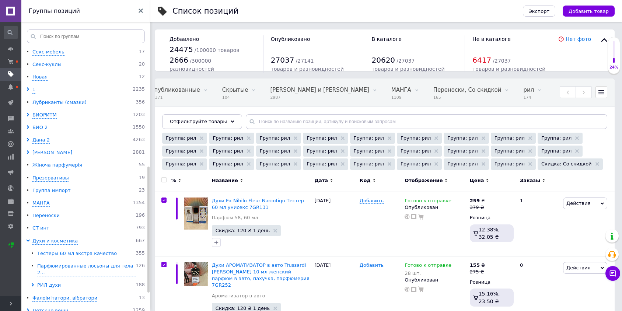
checkbox input "true"
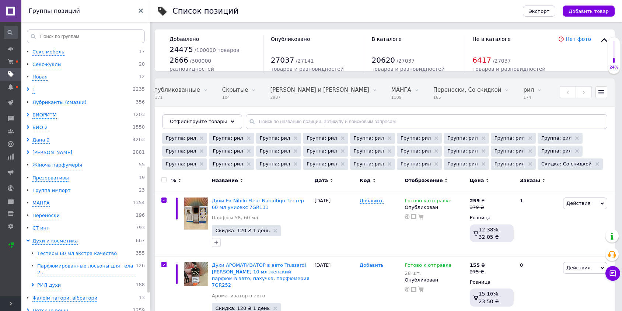
checkbox input "true"
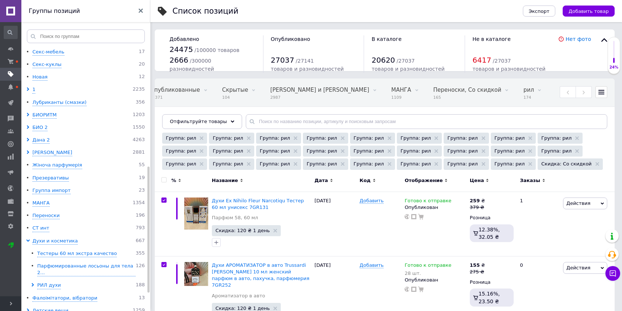
checkbox input "true"
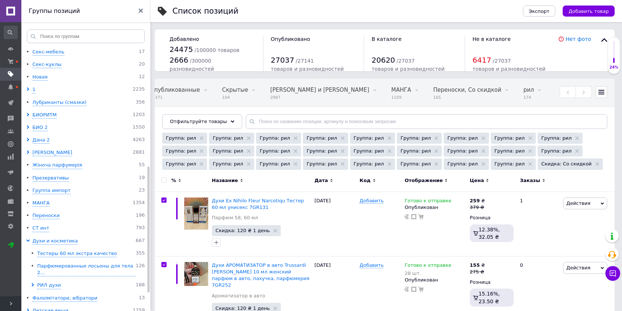
checkbox input "true"
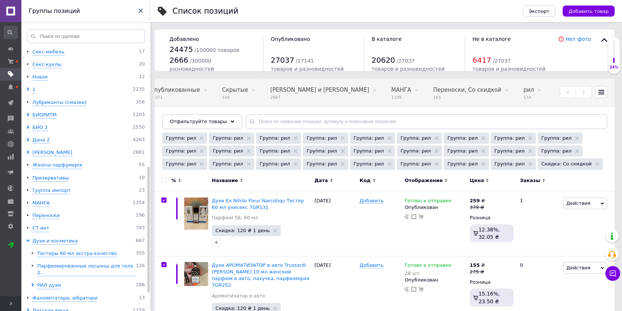
checkbox input "true"
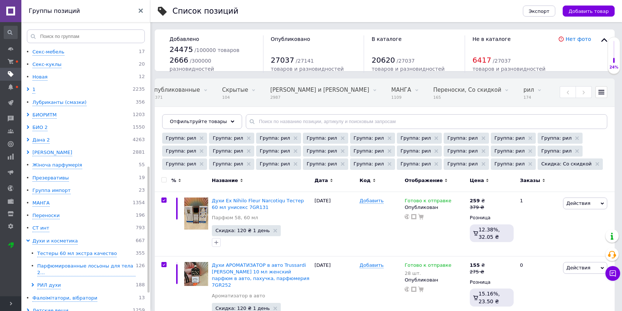
checkbox input "true"
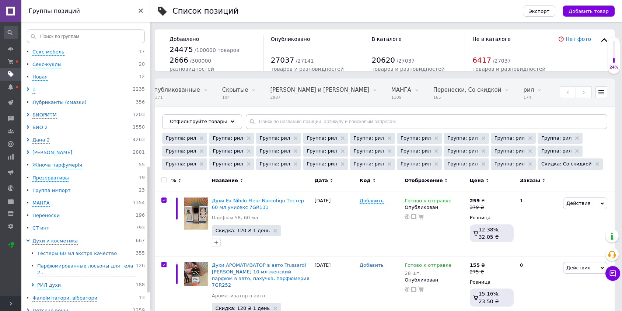
checkbox input "true"
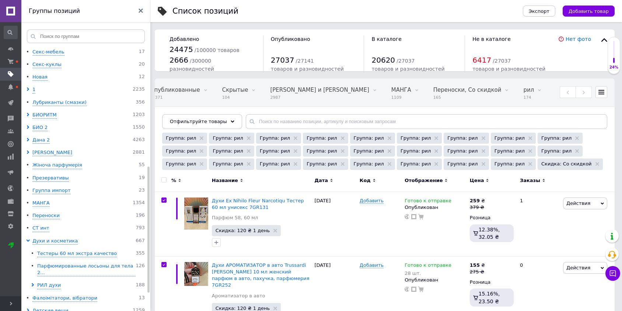
checkbox input "true"
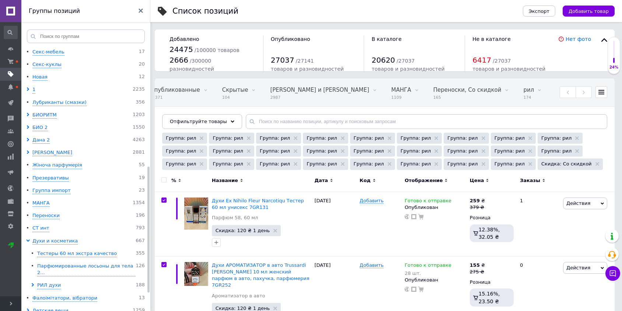
checkbox input "true"
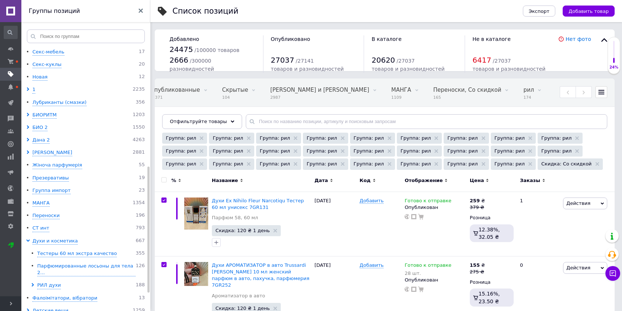
checkbox input "true"
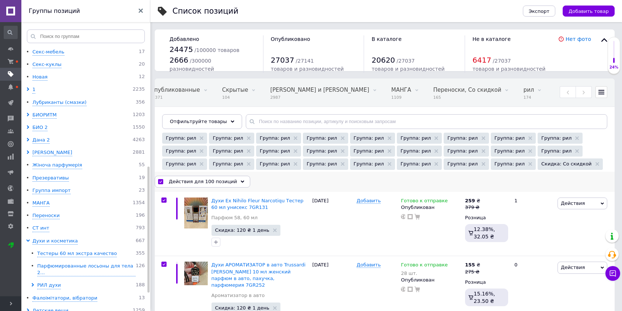
click at [206, 184] on span "Действия для 100 позиций" at bounding box center [203, 181] width 68 height 7
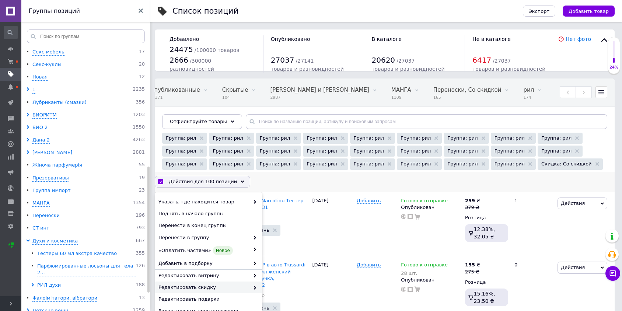
click at [192, 290] on span "Редактировать скидку" at bounding box center [203, 287] width 91 height 7
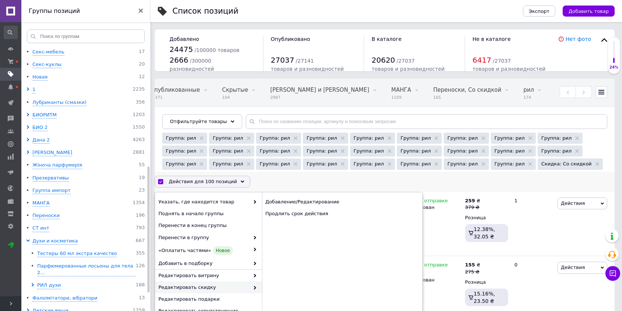
click at [254, 289] on use at bounding box center [255, 288] width 2 height 4
click at [279, 217] on div "Продлить срок действия" at bounding box center [342, 214] width 160 height 12
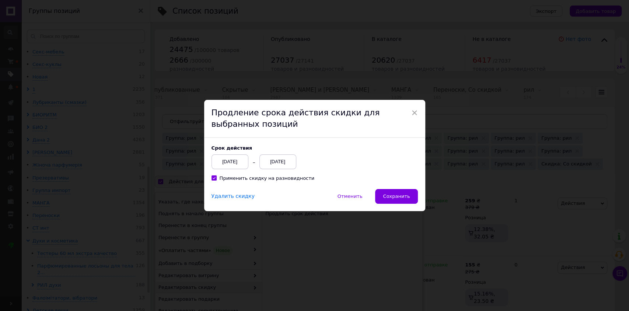
click at [230, 162] on div "[DATE]" at bounding box center [229, 161] width 37 height 15
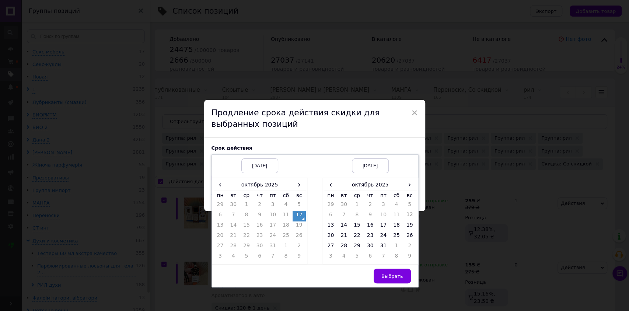
click at [292, 218] on td "12" at bounding box center [298, 216] width 13 height 10
click at [337, 224] on td "14" at bounding box center [343, 226] width 13 height 10
click at [392, 278] on span "Выбрать" at bounding box center [392, 276] width 22 height 6
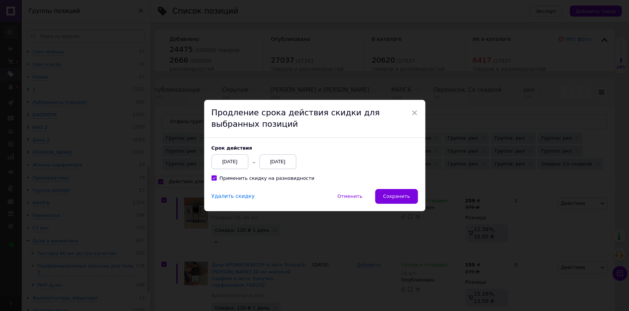
click at [361, 154] on div "Cрок действия [DATE] [DATE]" at bounding box center [314, 157] width 206 height 24
click at [403, 202] on button "Сохранить" at bounding box center [396, 196] width 42 height 15
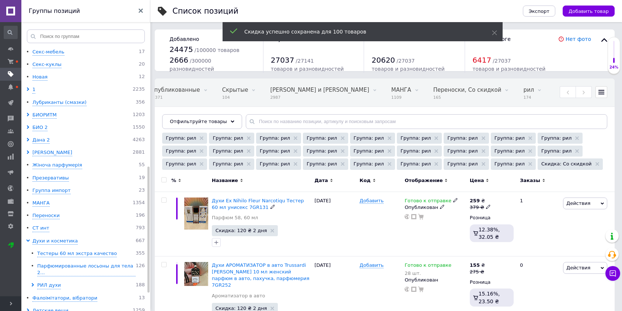
checkbox input "false"
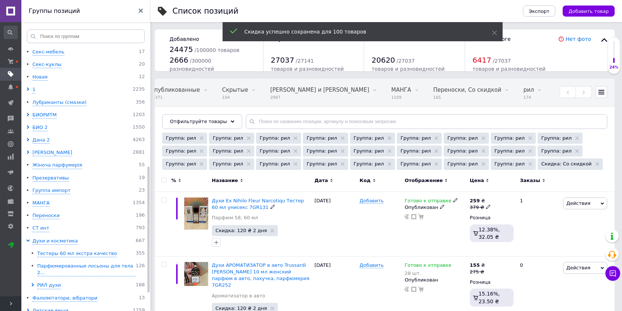
checkbox input "false"
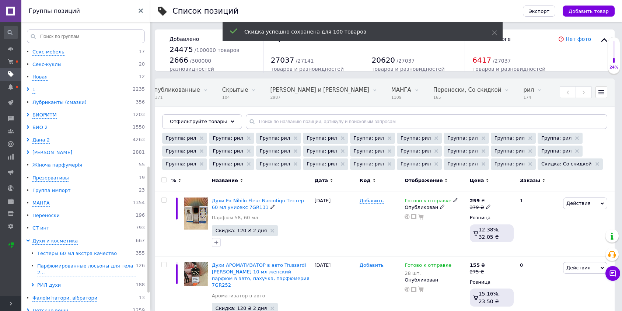
checkbox input "false"
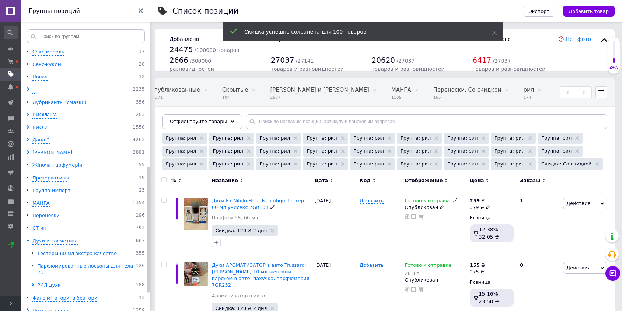
checkbox input "false"
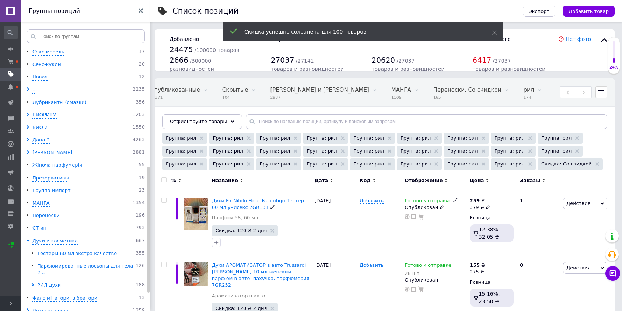
checkbox input "false"
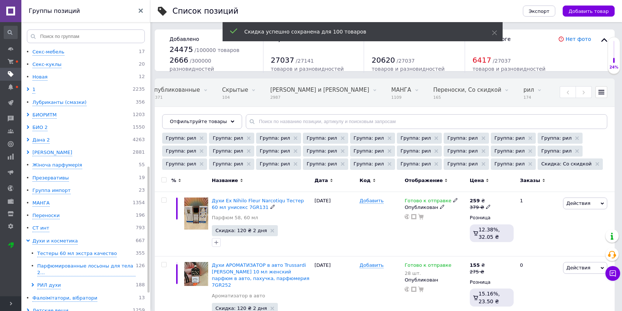
checkbox input "false"
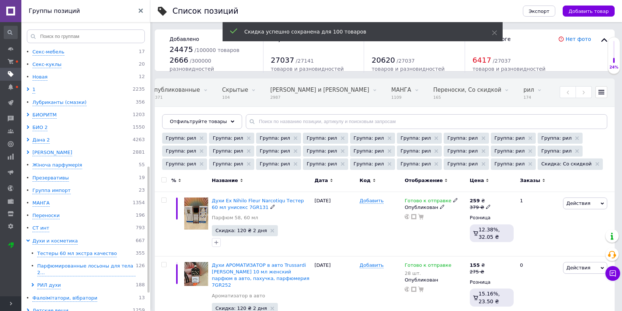
checkbox input "false"
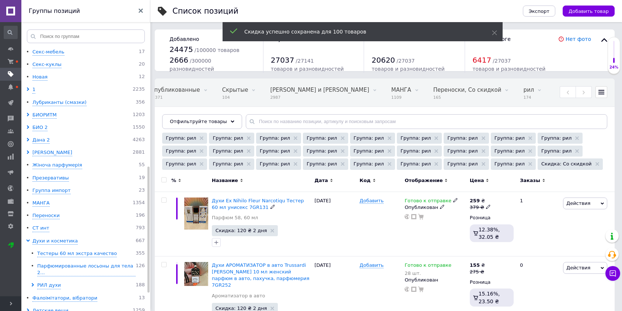
checkbox input "false"
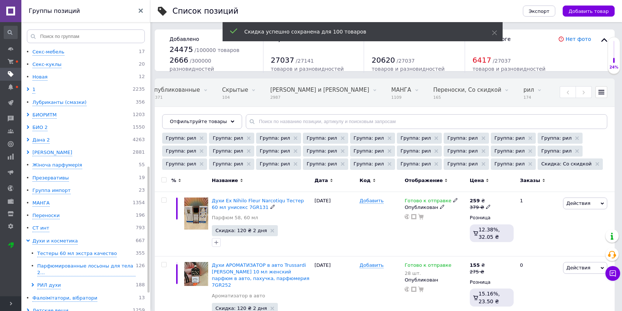
checkbox input "false"
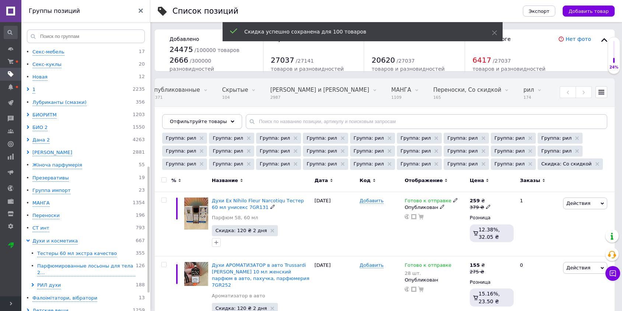
checkbox input "false"
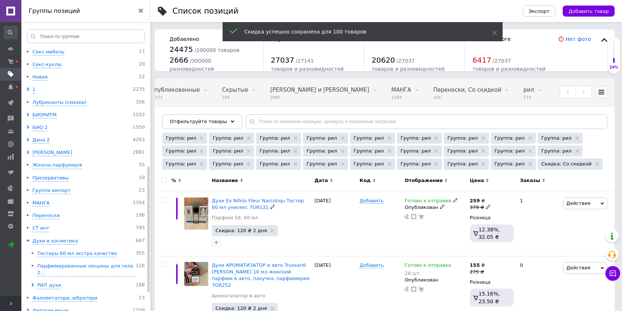
checkbox input "false"
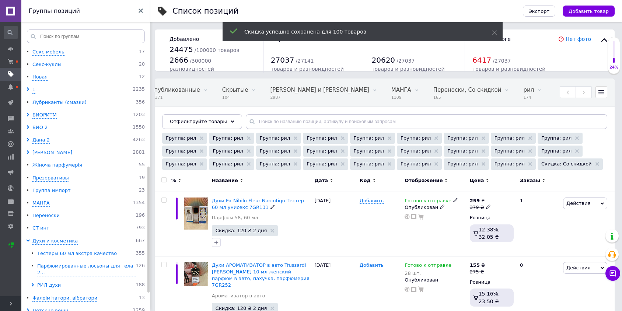
checkbox input "false"
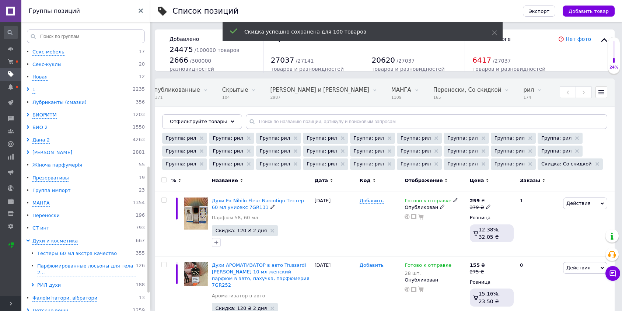
checkbox input "false"
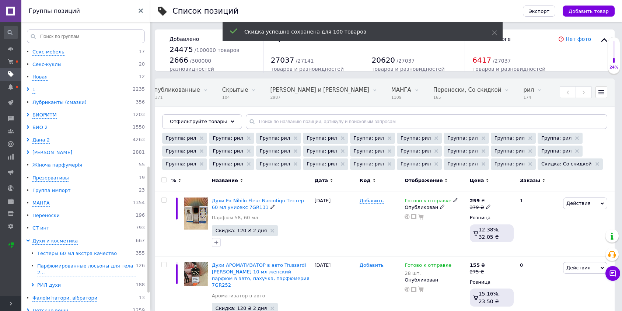
checkbox input "false"
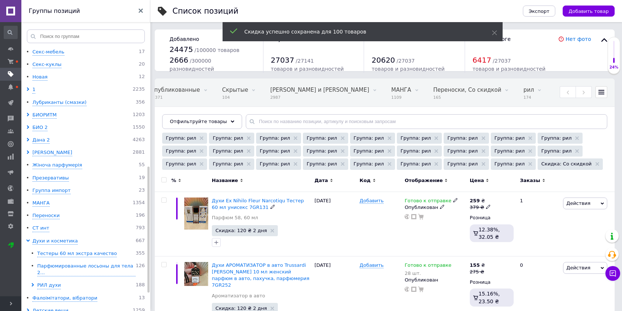
checkbox input "false"
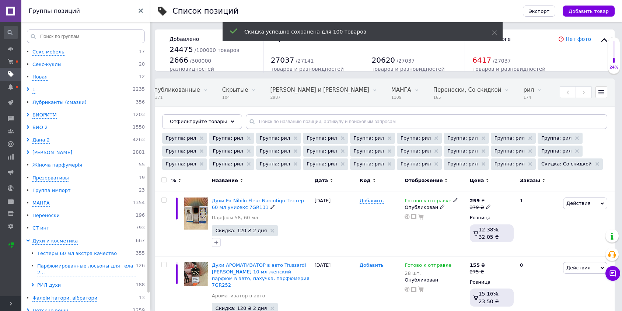
checkbox input "false"
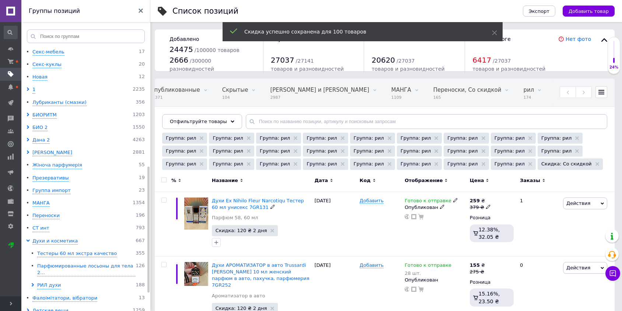
checkbox input "false"
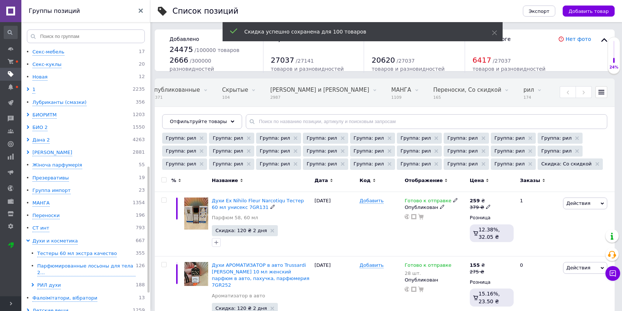
checkbox input "false"
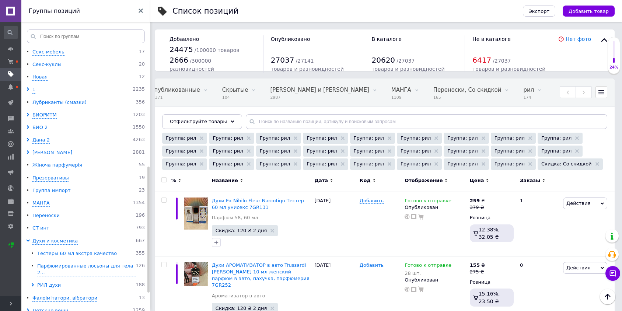
scroll to position [6690, 0]
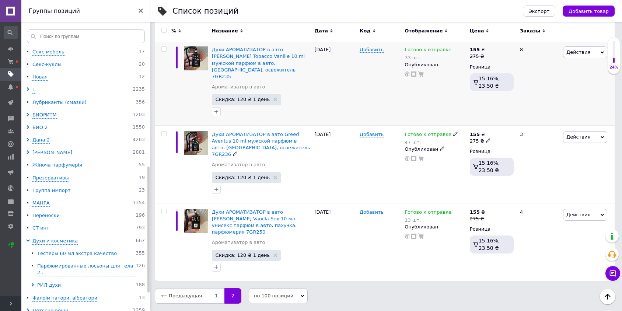
scroll to position [5084, 0]
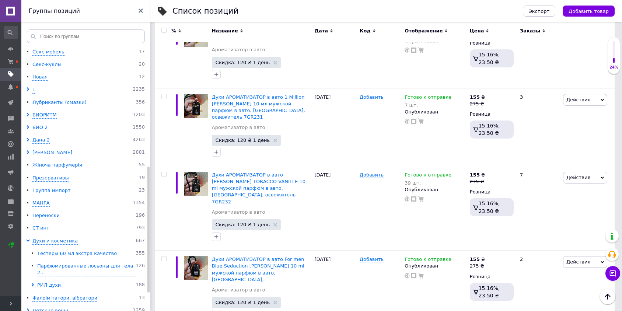
click at [164, 29] on input "checkbox" at bounding box center [163, 30] width 5 height 5
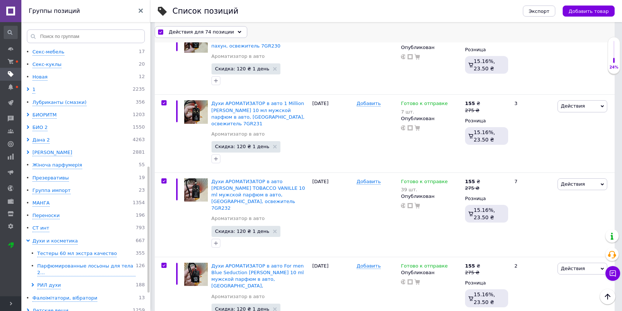
scroll to position [5103, 0]
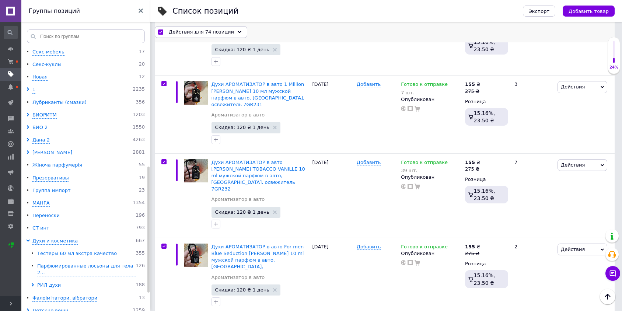
drag, startPoint x: 175, startPoint y: 29, endPoint x: 182, endPoint y: 35, distance: 9.1
click at [176, 29] on span "Действия для 74 позиции" at bounding box center [201, 32] width 65 height 7
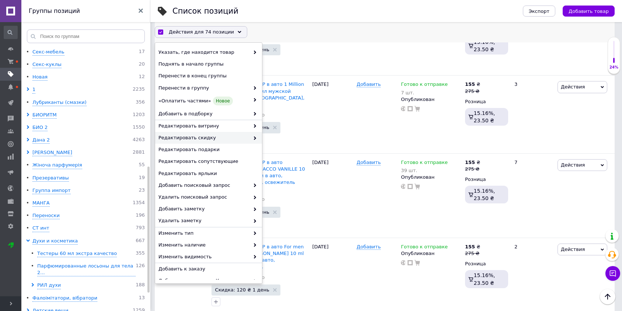
click at [192, 137] on span "Редактировать скидку" at bounding box center [203, 138] width 91 height 7
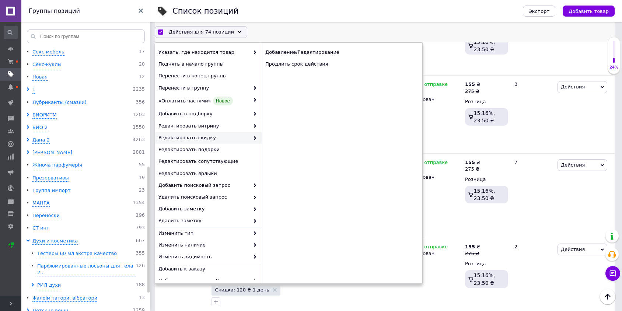
click at [250, 135] on span at bounding box center [252, 138] width 7 height 7
click at [273, 65] on div "Продлить срок действия" at bounding box center [342, 65] width 160 height 12
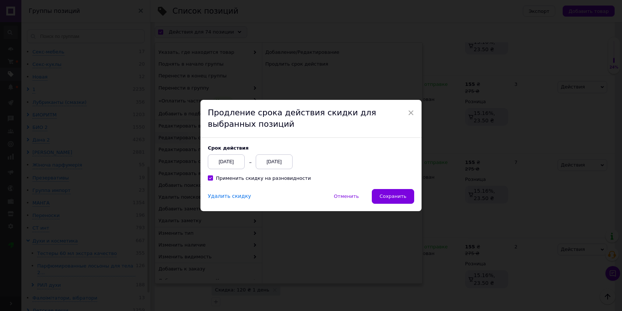
scroll to position [5073, 0]
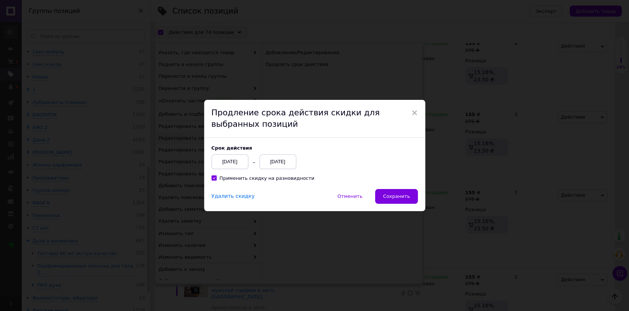
click at [324, 147] on div "Cрок действия [DATE] [DATE]" at bounding box center [314, 157] width 206 height 24
drag, startPoint x: 390, startPoint y: 195, endPoint x: 171, endPoint y: 309, distance: 247.4
click at [390, 194] on span "Сохранить" at bounding box center [396, 196] width 27 height 6
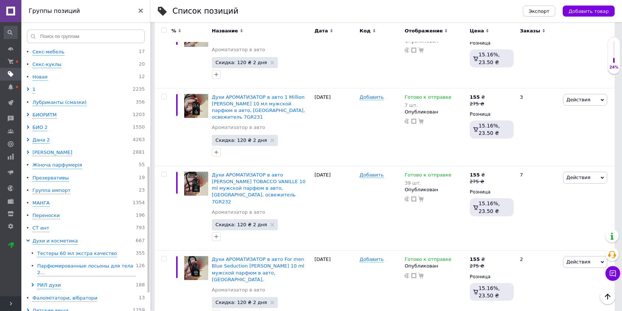
scroll to position [288, 0]
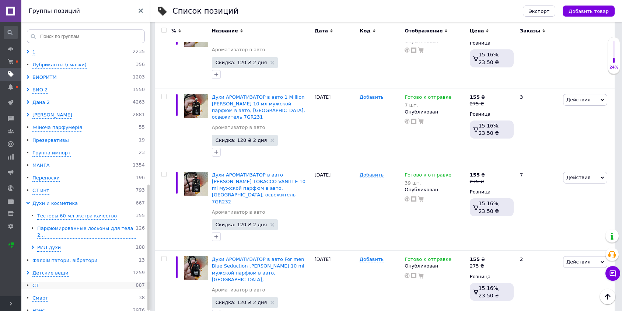
click at [35, 282] on div "СТ" at bounding box center [35, 285] width 6 height 7
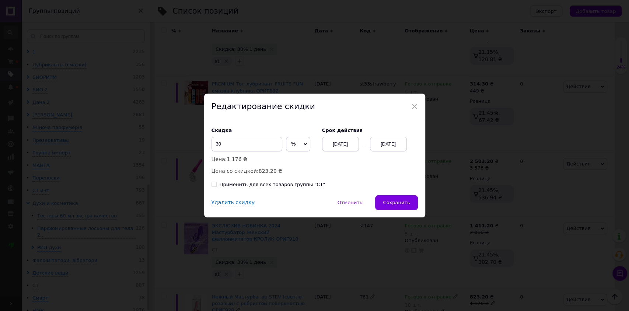
click at [332, 138] on div "[DATE]" at bounding box center [340, 144] width 37 height 15
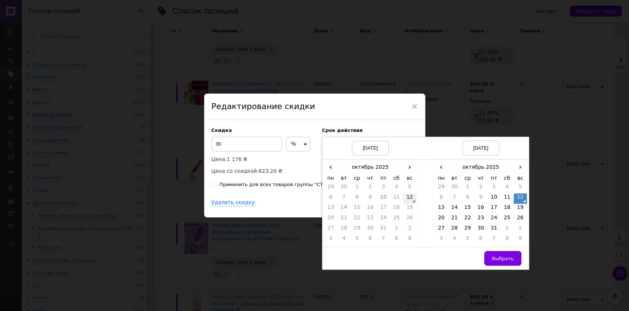
click at [409, 199] on td "12" at bounding box center [409, 198] width 13 height 10
click at [457, 208] on td "14" at bounding box center [454, 209] width 13 height 10
click at [498, 257] on span "Выбрать" at bounding box center [503, 259] width 22 height 6
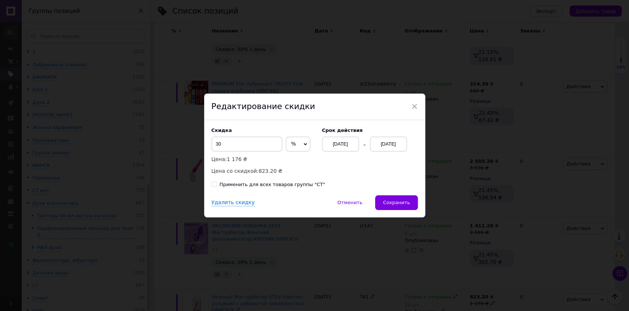
click at [354, 173] on div "Скидка 30 % ₴ Цена: 1 176 ₴ Цена со [DEMOGRAPHIC_DATA]: 823.20 ₴ Cрок действия …" at bounding box center [314, 151] width 206 height 48
click at [298, 183] on div "Применить для всех товаров группы "СТ"" at bounding box center [273, 184] width 106 height 7
click at [216, 183] on input "Применить для всех товаров группы "СТ"" at bounding box center [213, 184] width 5 height 5
click at [307, 169] on p "Цена со скидкой: 823.20 ₴" at bounding box center [262, 171] width 103 height 8
click at [390, 201] on span "Сохранить" at bounding box center [396, 203] width 27 height 6
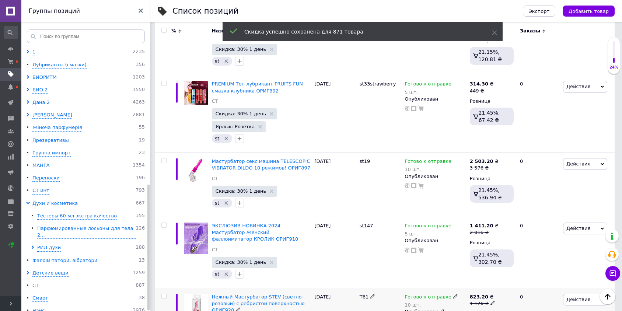
scroll to position [0, 250]
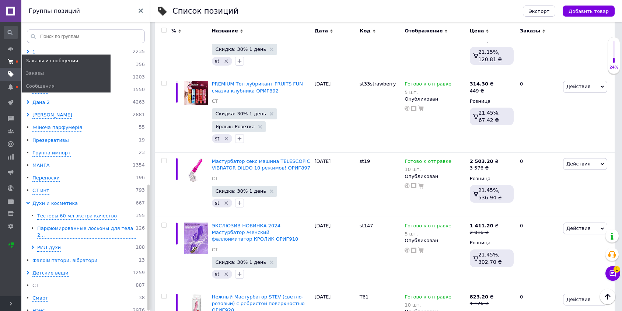
click at [15, 63] on span at bounding box center [10, 61] width 21 height 7
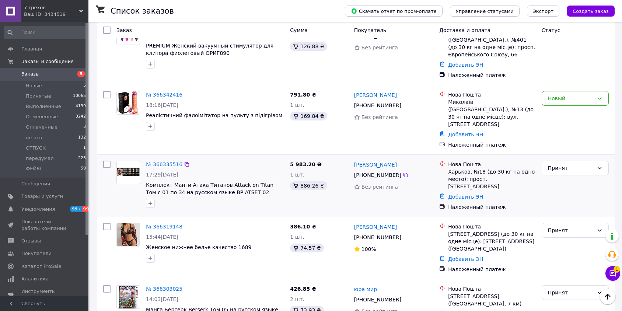
scroll to position [573, 0]
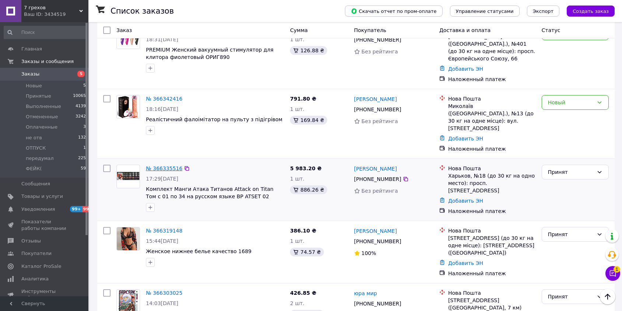
click at [171, 165] on link "№ 366335516" at bounding box center [164, 168] width 36 height 6
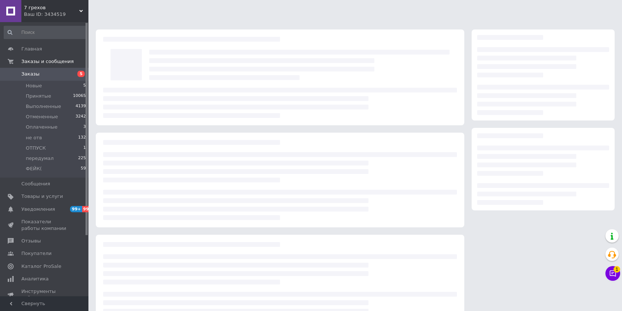
click at [169, 109] on div at bounding box center [280, 103] width 354 height 30
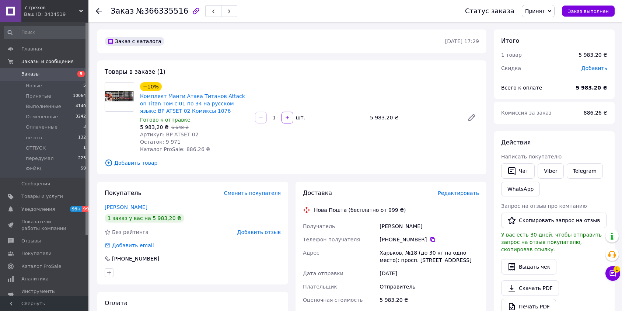
click at [453, 192] on span "Редактировать" at bounding box center [458, 193] width 41 height 6
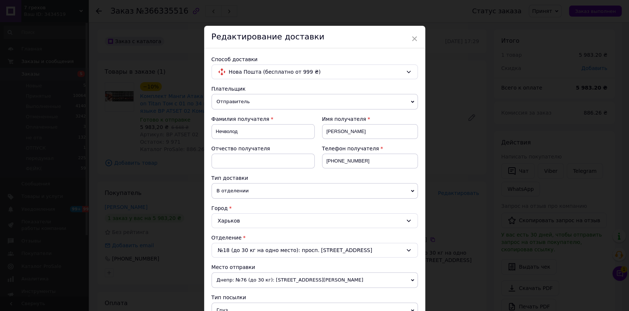
click at [230, 104] on span "Отправитель" at bounding box center [314, 101] width 206 height 15
click at [235, 119] on li "Получатель" at bounding box center [314, 115] width 206 height 11
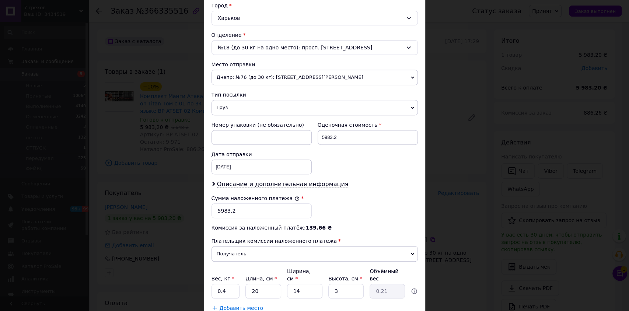
scroll to position [204, 0]
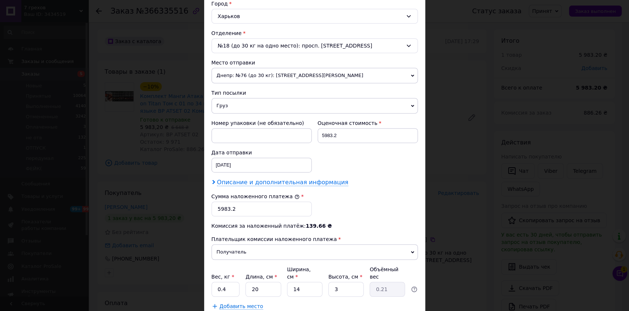
click at [267, 181] on span "Описание и дополнительная информация" at bounding box center [282, 182] width 131 height 7
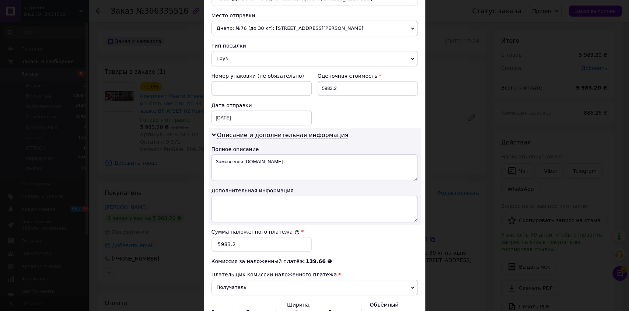
scroll to position [327, 0]
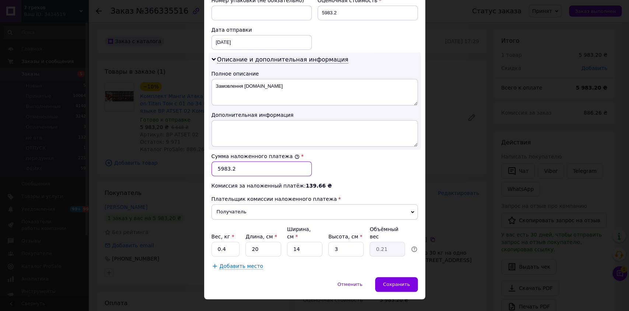
click at [229, 172] on input "5983.2" at bounding box center [261, 168] width 100 height 15
click at [230, 136] on textarea at bounding box center [314, 133] width 206 height 27
paste textarea "Комплект Манги Атака Титанов Attack on Titan Том с 01 по 34 на русском языке BP…"
click at [221, 170] on input "5983.2" at bounding box center [261, 168] width 100 height 15
click at [248, 171] on input "5883.2" at bounding box center [261, 168] width 100 height 15
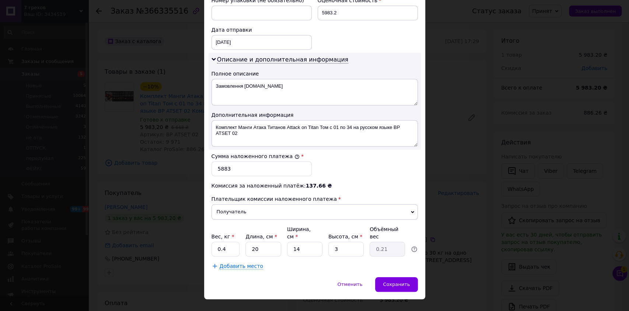
click at [372, 169] on div "Сумма наложенного платежа * 5883" at bounding box center [314, 164] width 212 height 29
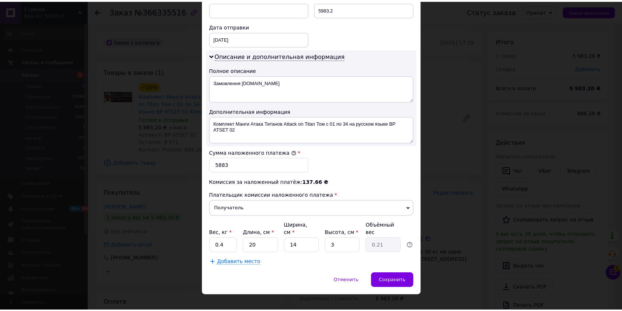
scroll to position [332, 0]
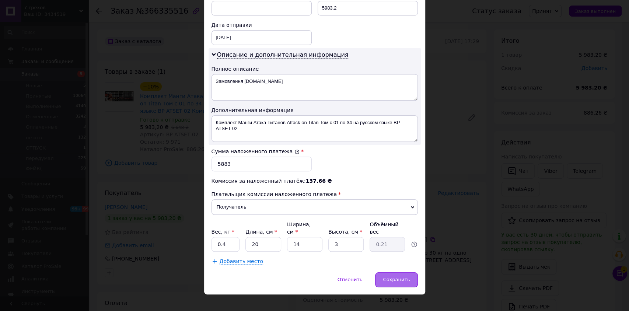
click at [398, 277] on span "Сохранить" at bounding box center [396, 280] width 27 height 6
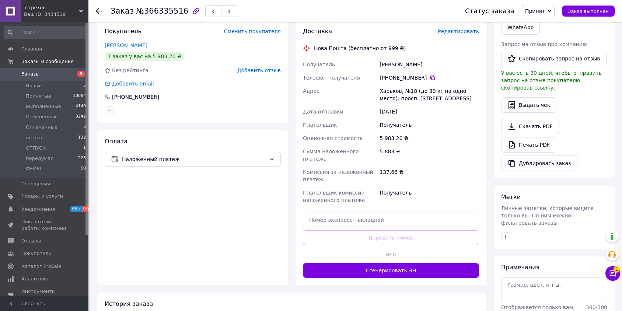
scroll to position [204, 0]
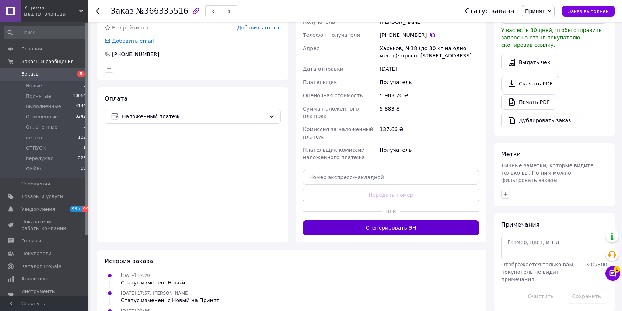
click at [392, 222] on button "Сгенерировать ЭН" at bounding box center [391, 227] width 176 height 15
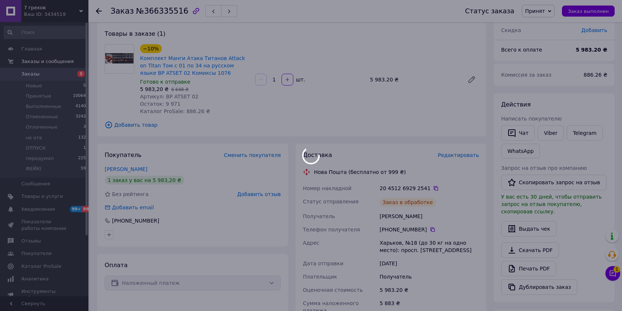
scroll to position [0, 0]
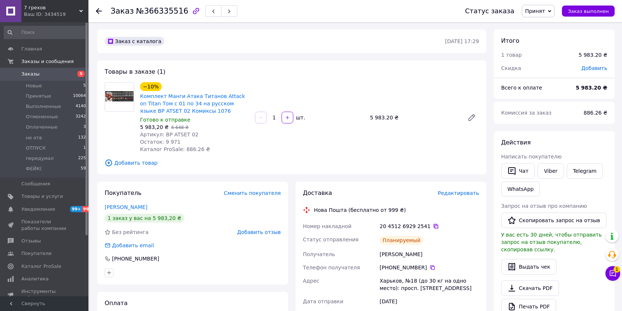
click at [433, 226] on icon at bounding box center [436, 226] width 6 height 6
